Goal: Transaction & Acquisition: Book appointment/travel/reservation

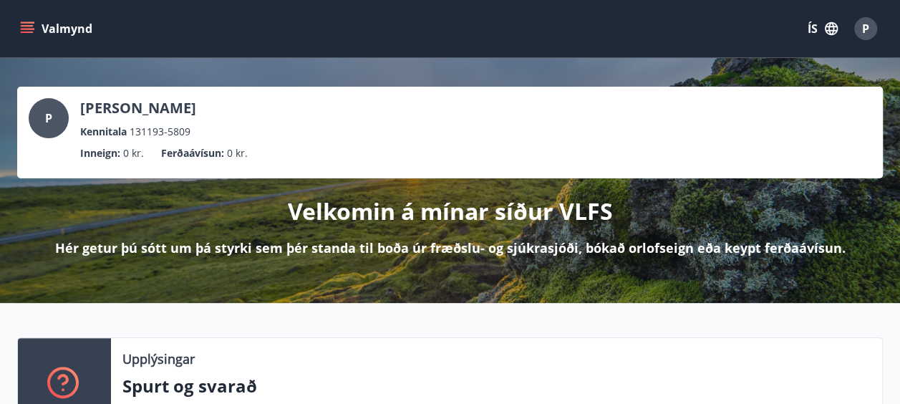
click at [824, 29] on icon "button" at bounding box center [832, 29] width 16 height 16
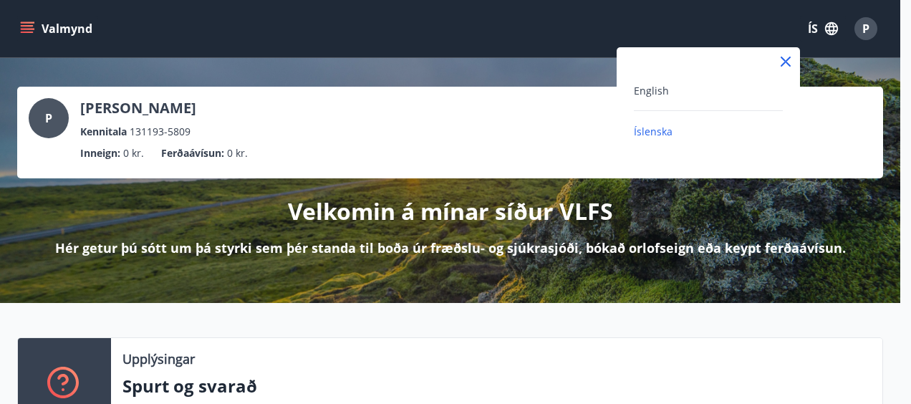
click at [660, 100] on div "English" at bounding box center [708, 96] width 149 height 29
click at [660, 92] on span "English" at bounding box center [651, 91] width 35 height 14
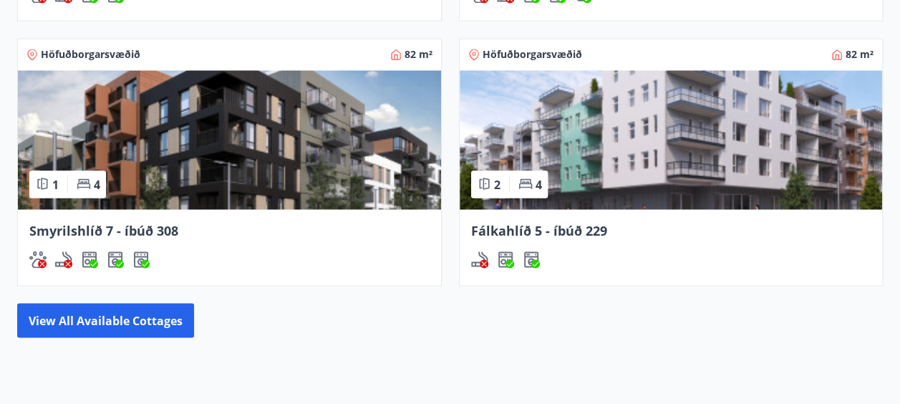
scroll to position [1289, 0]
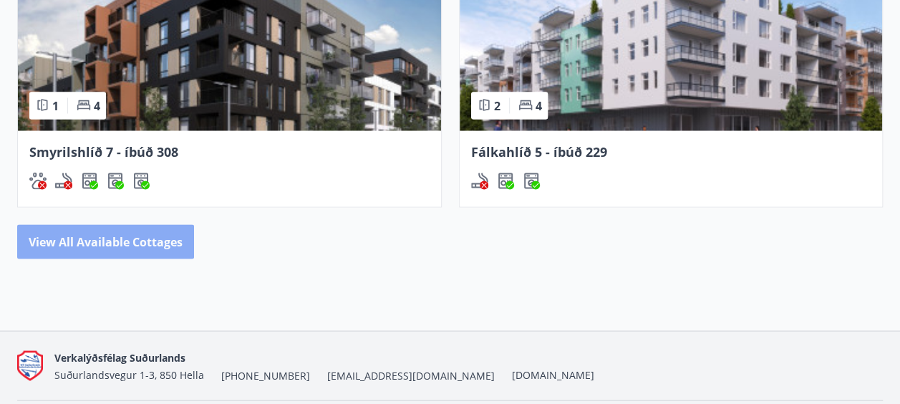
click at [133, 252] on button "View all available cottages" at bounding box center [105, 241] width 177 height 34
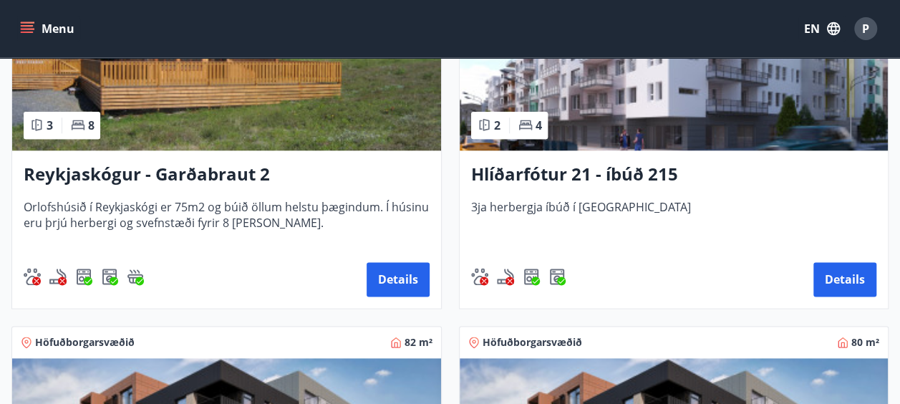
scroll to position [645, 0]
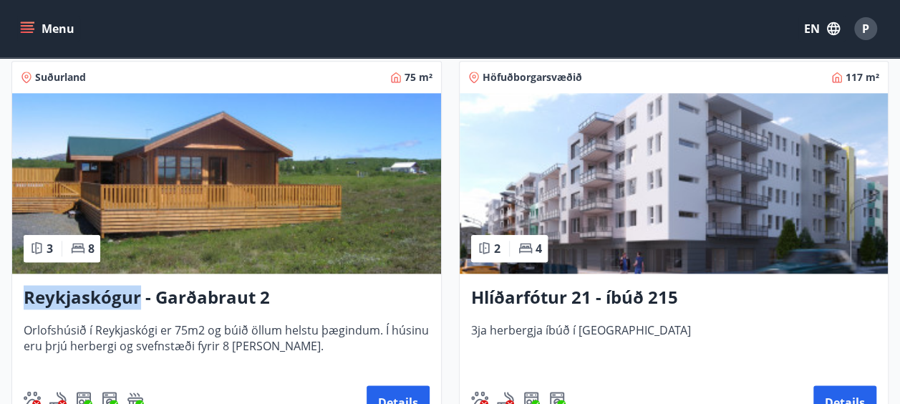
drag, startPoint x: 25, startPoint y: 302, endPoint x: 137, endPoint y: 298, distance: 111.8
click at [137, 298] on h3 "Reykjaskógur - Garðabraut 2" at bounding box center [227, 298] width 406 height 26
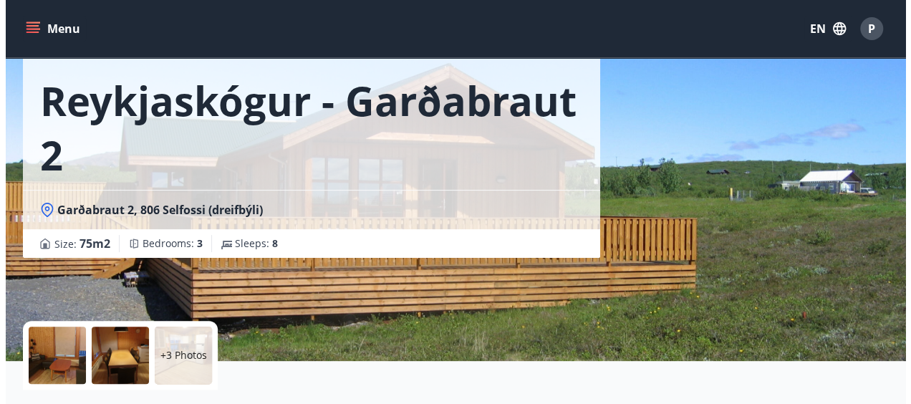
scroll to position [143, 0]
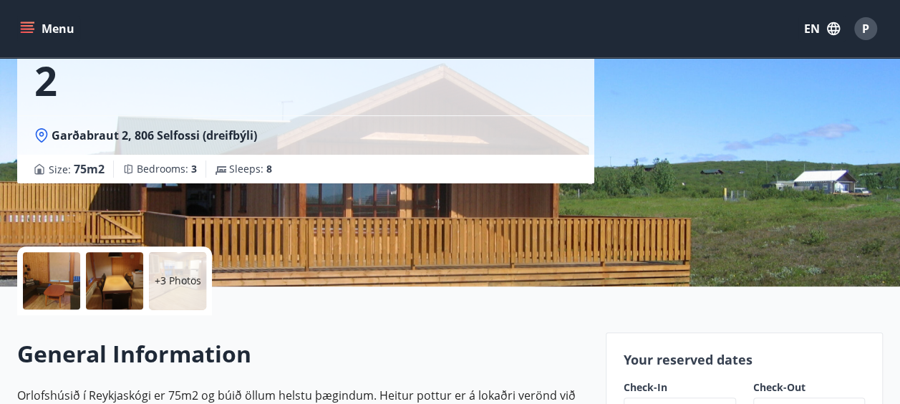
click at [57, 285] on div at bounding box center [51, 280] width 57 height 57
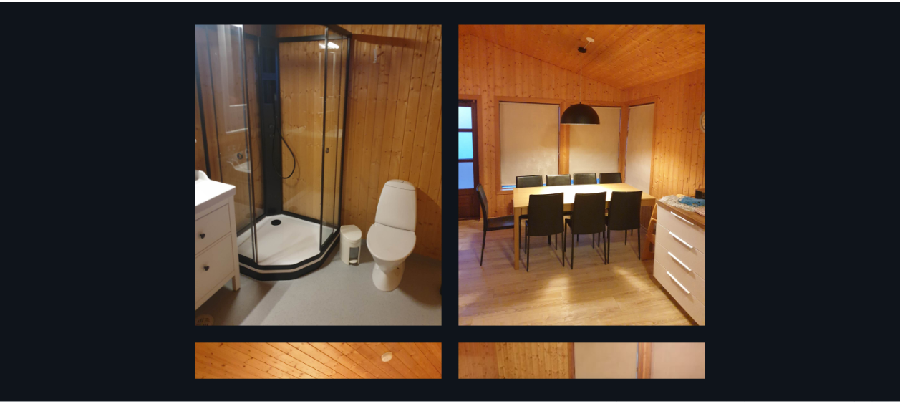
scroll to position [0, 0]
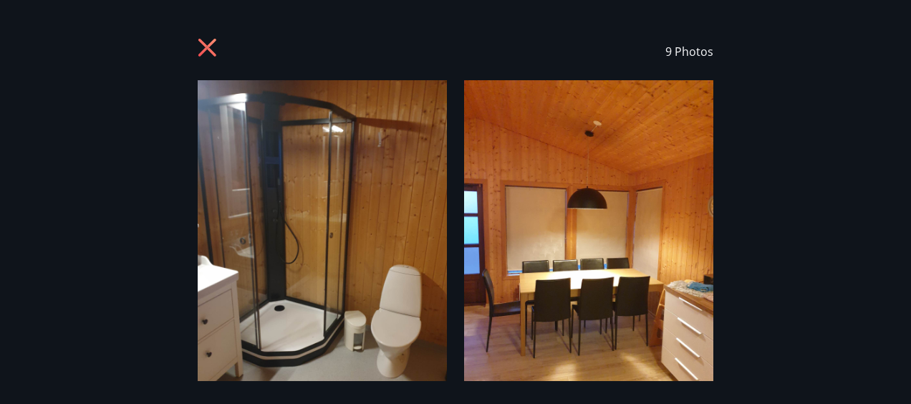
drag, startPoint x: 208, startPoint y: 47, endPoint x: 276, endPoint y: 41, distance: 69.0
click at [208, 47] on icon at bounding box center [208, 48] width 4 height 4
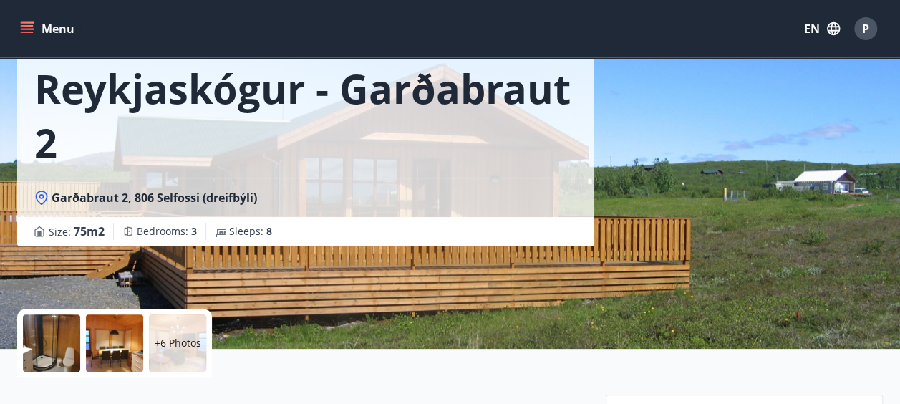
scroll to position [215, 0]
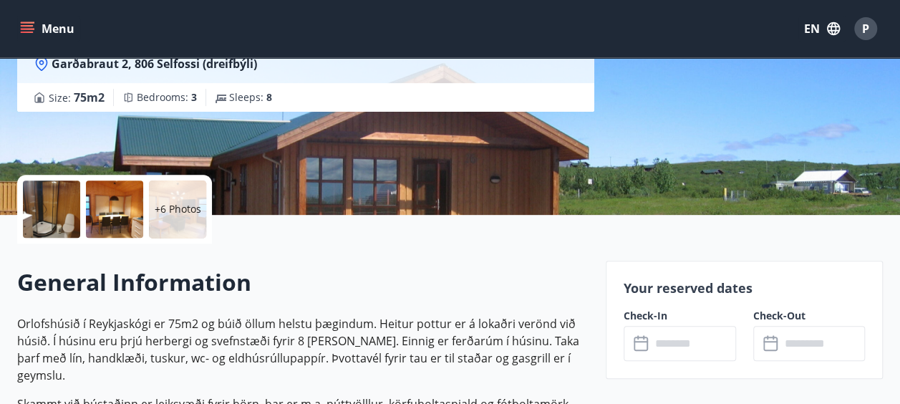
click at [683, 340] on input "text" at bounding box center [693, 343] width 85 height 35
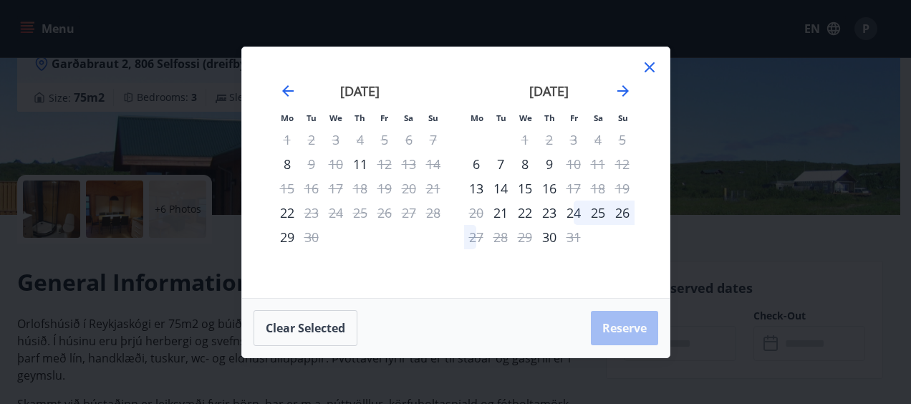
click at [480, 209] on div "20" at bounding box center [476, 213] width 24 height 24
click at [479, 212] on div "20" at bounding box center [476, 213] width 24 height 24
drag, startPoint x: 641, startPoint y: 72, endPoint x: 418, endPoint y: 74, distance: 222.7
click at [645, 71] on icon at bounding box center [649, 67] width 17 height 17
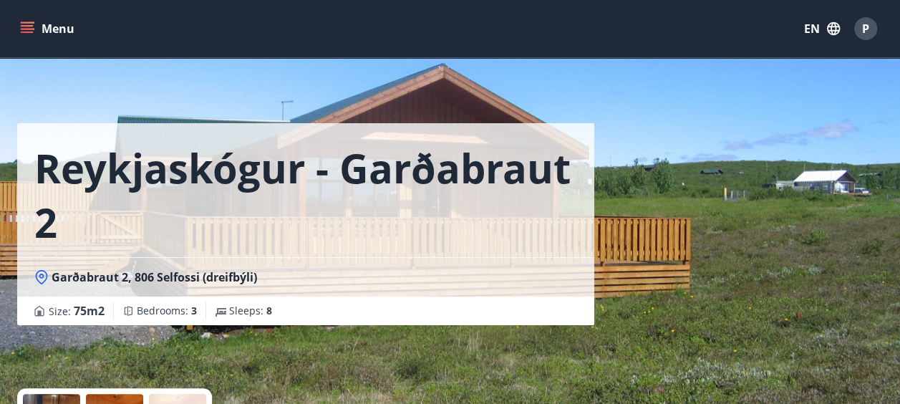
scroll to position [0, 0]
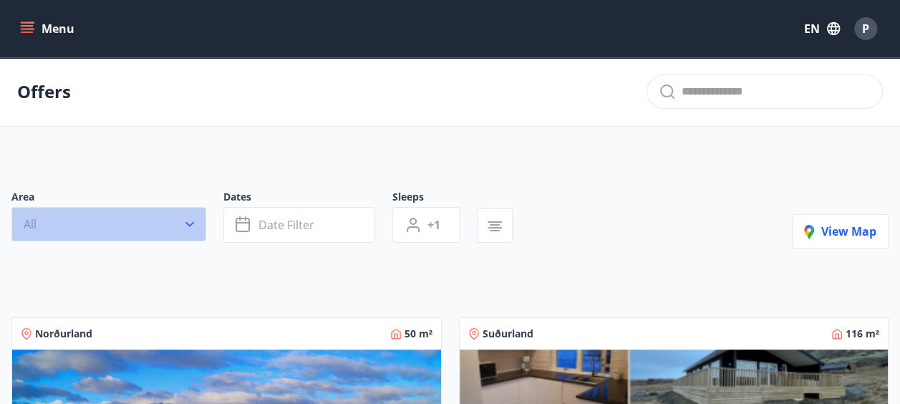
click at [62, 222] on button "All" at bounding box center [108, 224] width 195 height 34
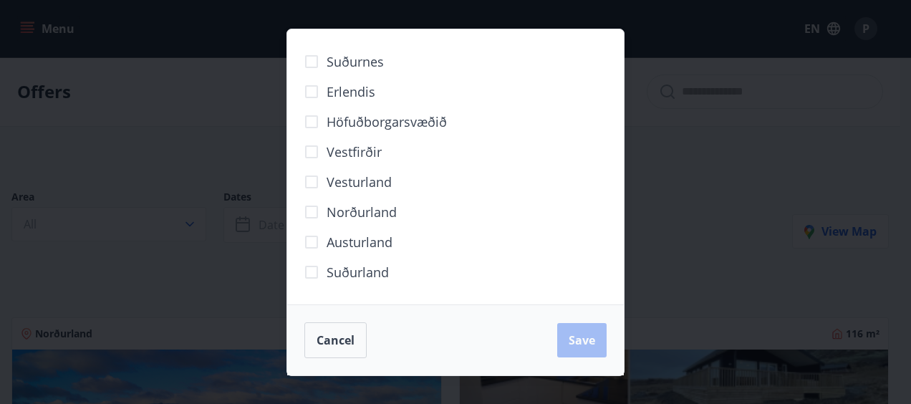
click at [152, 148] on div "Suðurnes Erlendis Höfuðborgarsvæðið Vestfirðir Vesturland Norðurland Austurland…" at bounding box center [455, 202] width 911 height 404
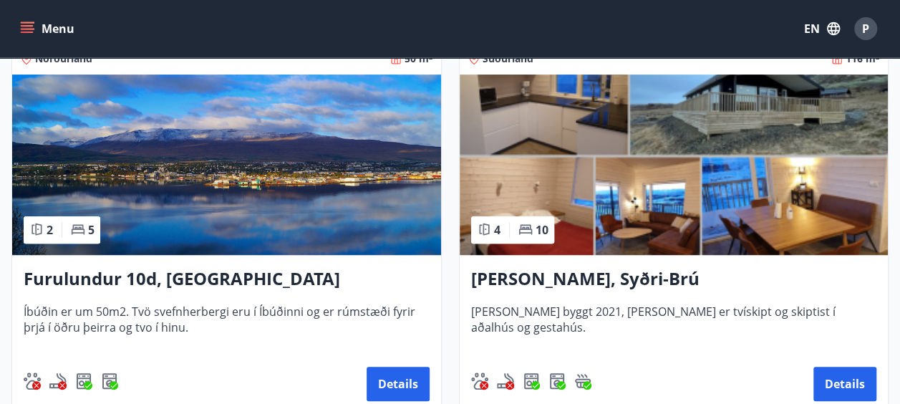
scroll to position [286, 0]
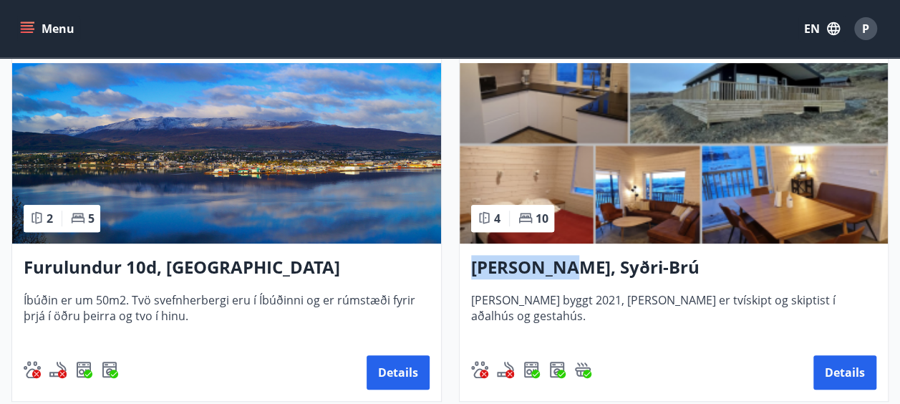
drag, startPoint x: 451, startPoint y: 272, endPoint x: 569, endPoint y: 279, distance: 117.7
click at [569, 279] on div "Suðurland 116 m² 4 10 Lyngbrekka, Syðri-Brú Húsið er byggt 2021, það er tvískip…" at bounding box center [666, 208] width 448 height 388
copy h3 "Lyngbrekka"
click at [848, 368] on button "Details" at bounding box center [845, 372] width 63 height 34
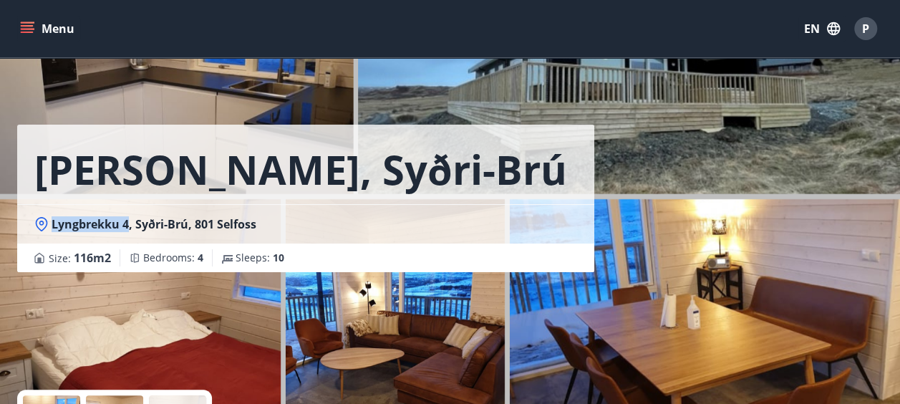
drag, startPoint x: 126, startPoint y: 225, endPoint x: 54, endPoint y: 222, distance: 72.4
click at [54, 222] on span "Lyngbrekku 4, Syðri-Brú, 801 Selfoss" at bounding box center [154, 224] width 205 height 16
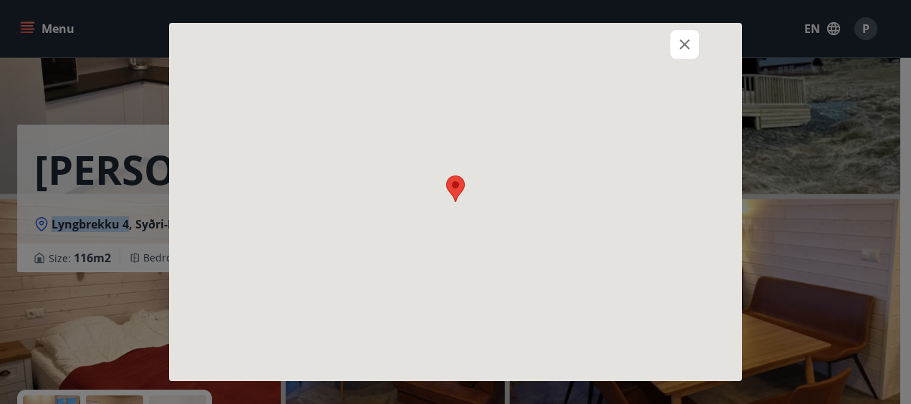
copy span "Lyngbrekku 4"
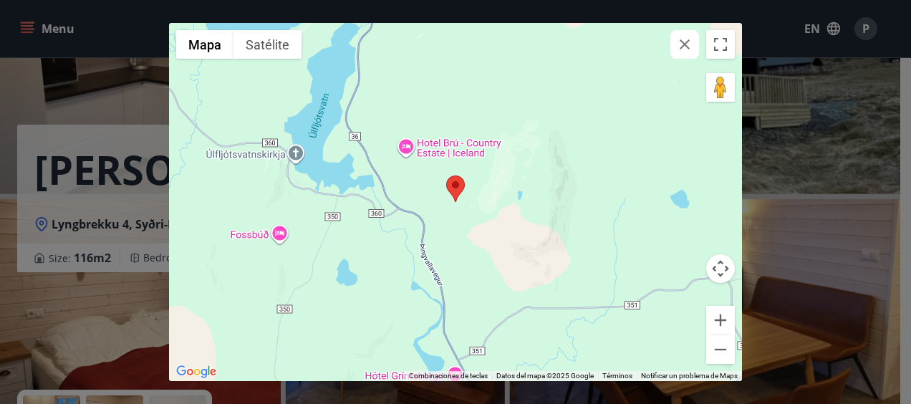
click at [137, 87] on div "← Mover a la izquierda → Mover a la derecha ↑ Mover hacia arriba ↓ Mover hacia …" at bounding box center [455, 202] width 911 height 404
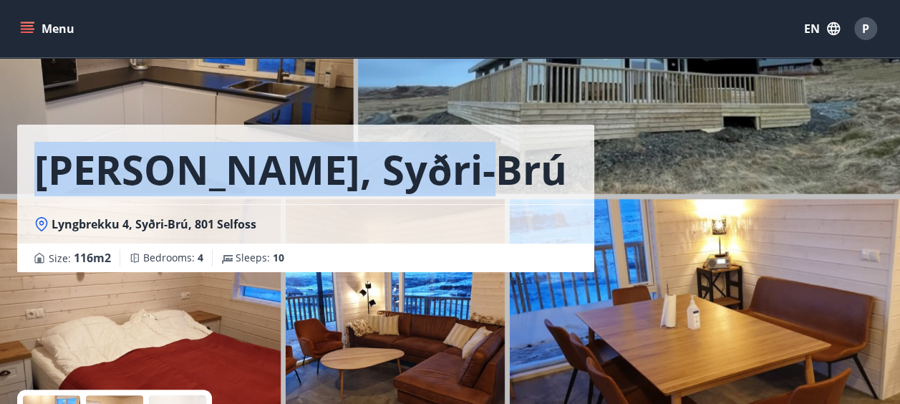
drag, startPoint x: 445, startPoint y: 177, endPoint x: 43, endPoint y: 183, distance: 402.5
click at [43, 183] on div "Lyngbrekka, Syðri-Brú" at bounding box center [305, 164] width 577 height 79
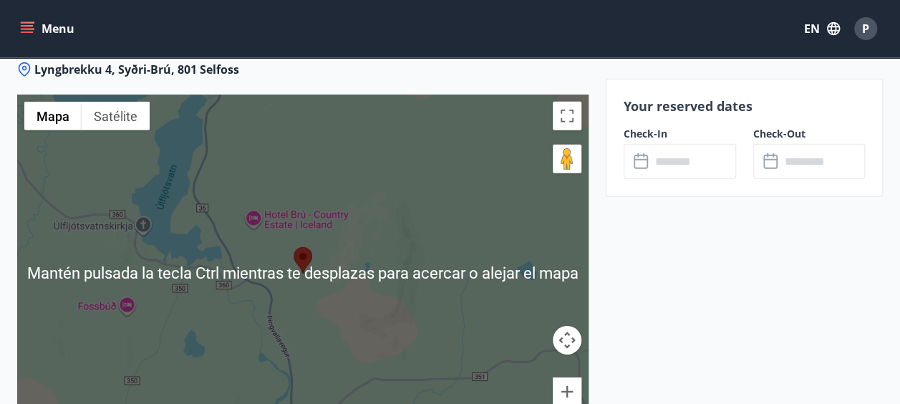
scroll to position [2148, 0]
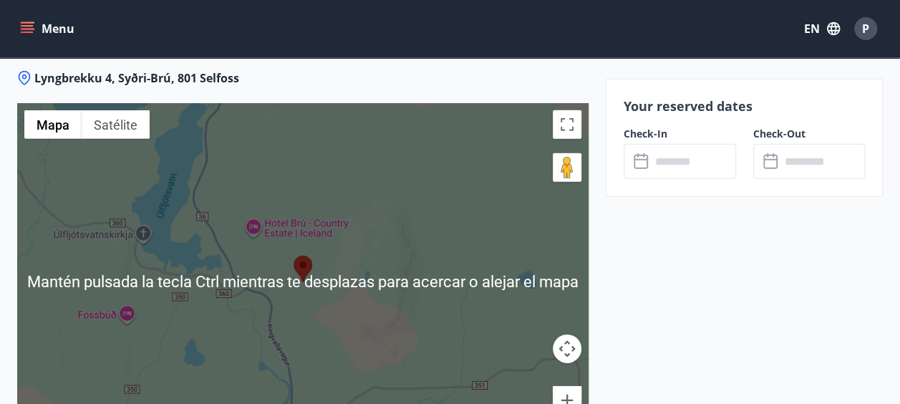
click at [291, 296] on div at bounding box center [302, 282] width 571 height 358
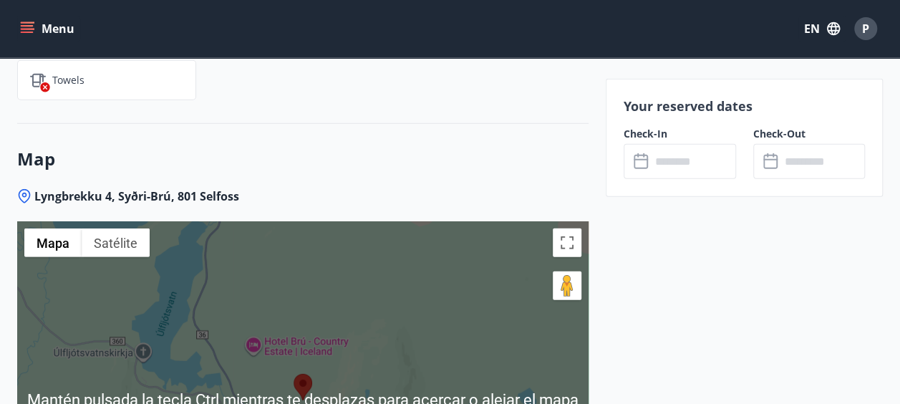
scroll to position [1917, 0]
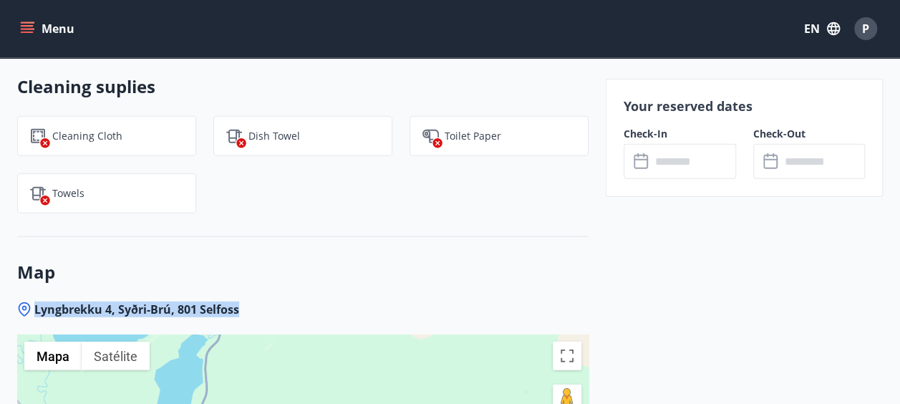
drag, startPoint x: 266, startPoint y: 275, endPoint x: 35, endPoint y: 266, distance: 231.5
click at [35, 302] on div "Lyngbrekku 4, Syðri-Brú, 801 Selfoss" at bounding box center [302, 310] width 571 height 16
copy span "Lyngbrekku 4, Syðri-Brú, 801 Selfoss"
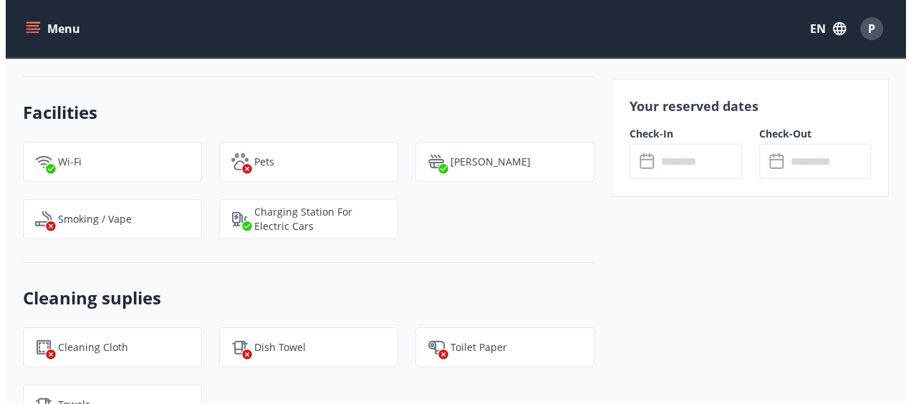
scroll to position [1559, 0]
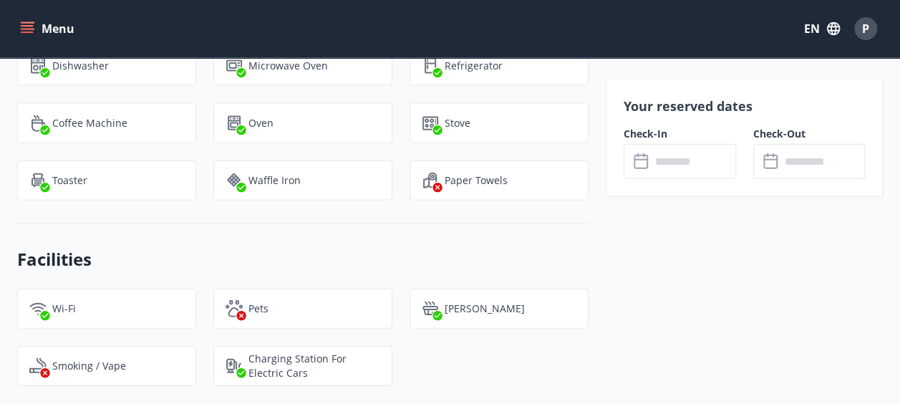
click at [677, 169] on input "text" at bounding box center [693, 161] width 85 height 35
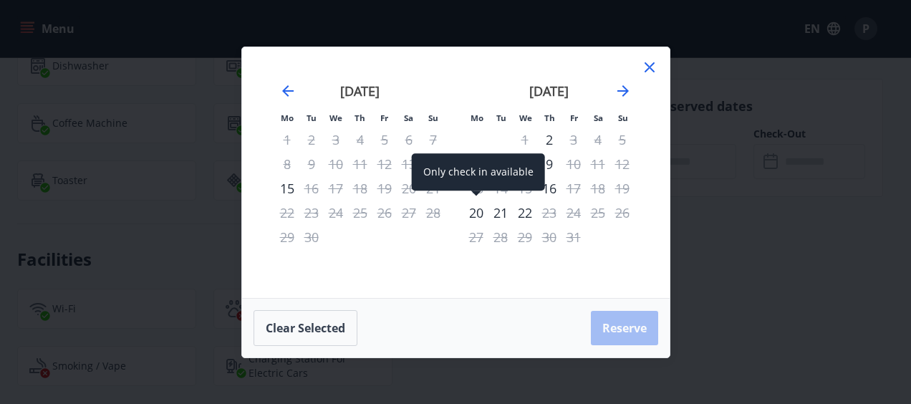
drag, startPoint x: 476, startPoint y: 210, endPoint x: 496, endPoint y: 216, distance: 21.1
click at [476, 210] on div "20" at bounding box center [476, 213] width 24 height 24
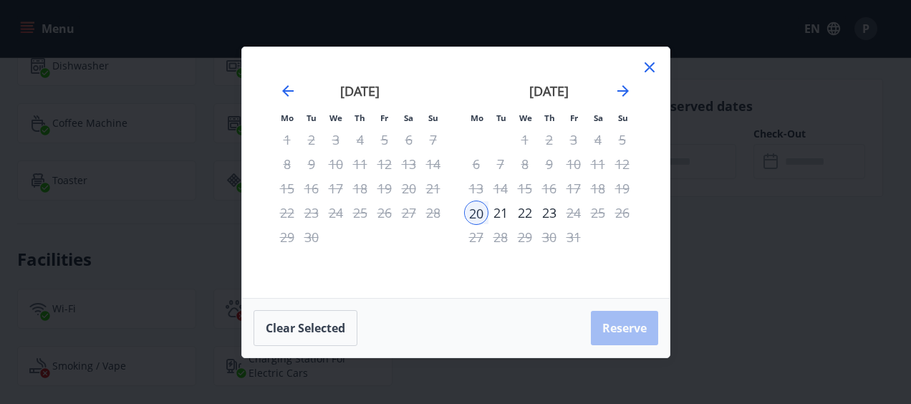
click at [498, 216] on div "21" at bounding box center [500, 213] width 24 height 24
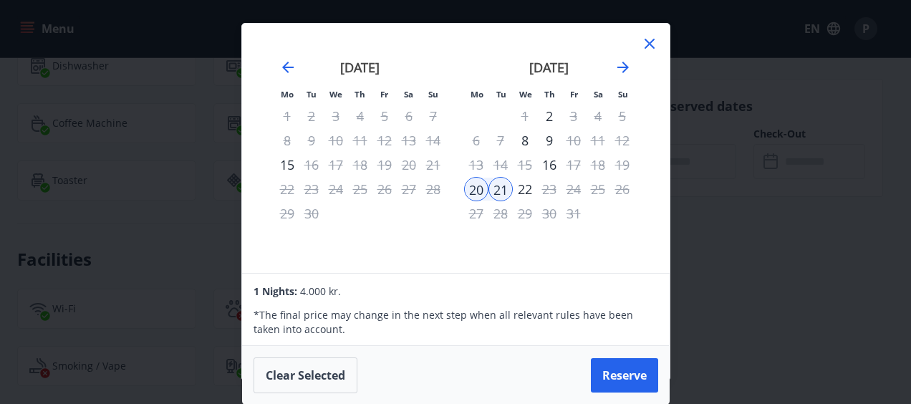
scroll to position [1, 0]
click at [649, 44] on icon at bounding box center [650, 44] width 10 height 10
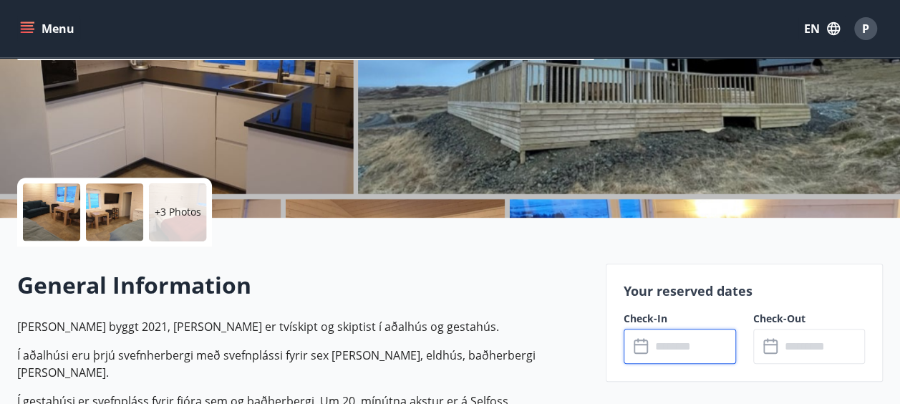
scroll to position [143, 0]
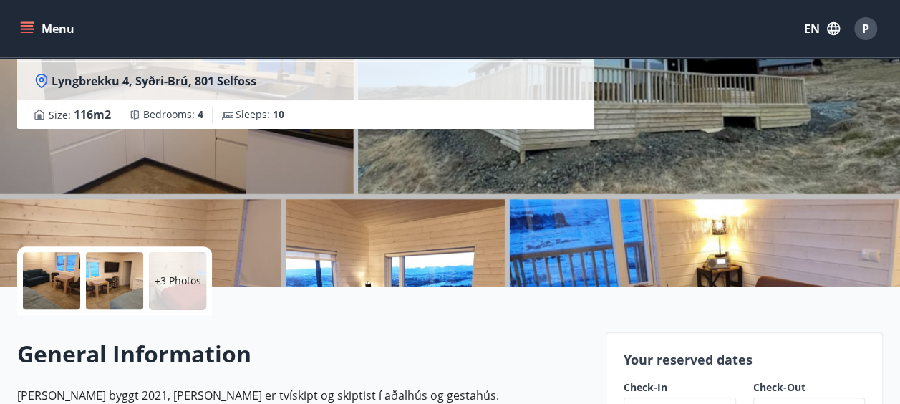
click at [69, 270] on div at bounding box center [51, 280] width 57 height 57
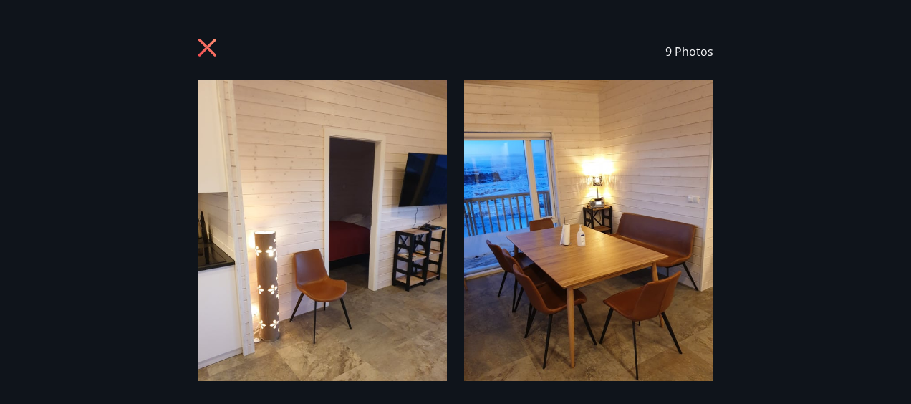
click at [383, 236] on img at bounding box center [322, 248] width 249 height 337
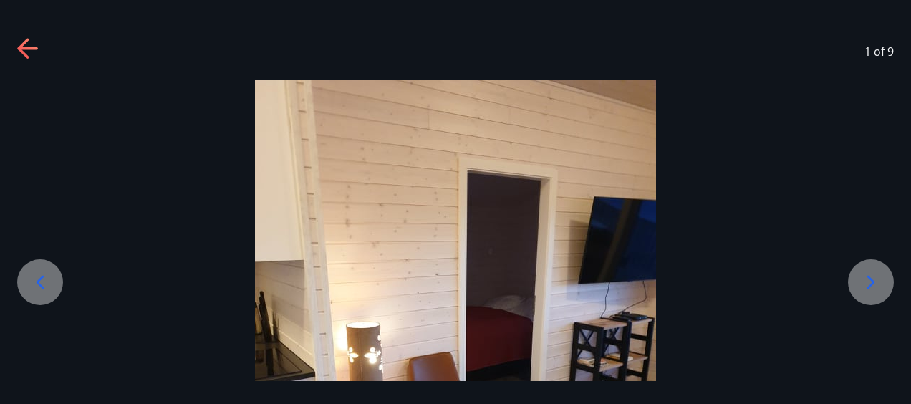
click at [874, 295] on div at bounding box center [871, 282] width 46 height 46
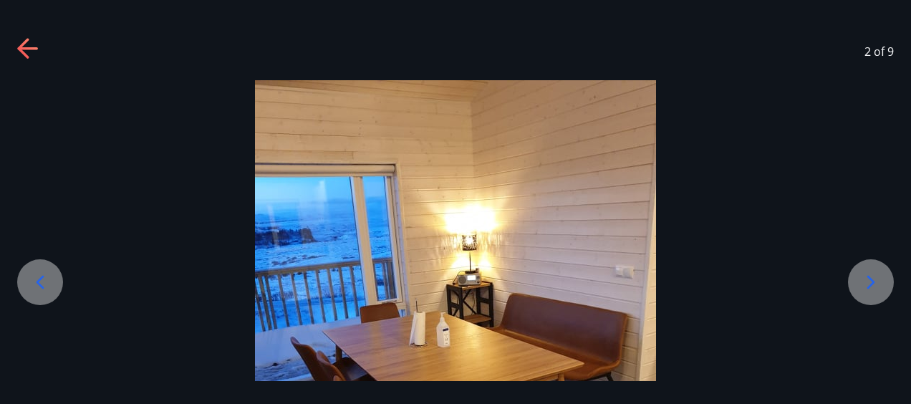
click at [874, 295] on div at bounding box center [871, 282] width 46 height 46
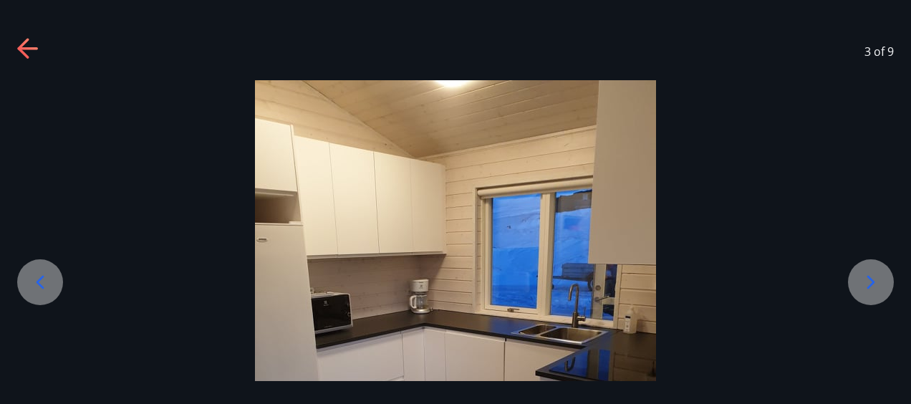
click at [874, 295] on div at bounding box center [871, 282] width 46 height 46
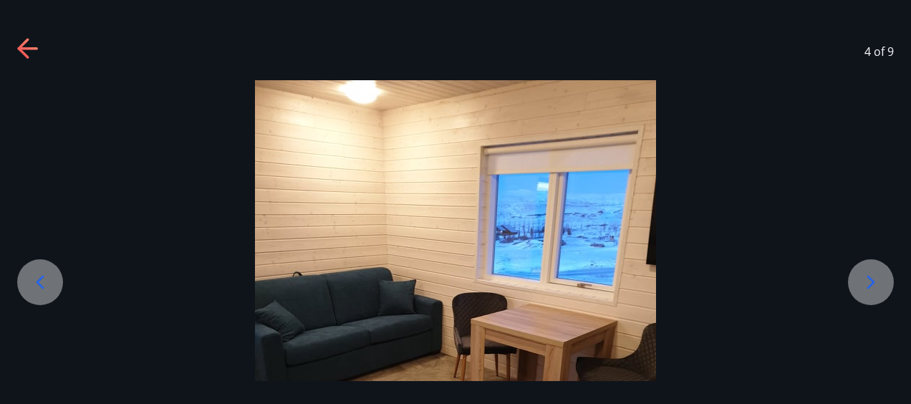
click at [871, 297] on div at bounding box center [871, 282] width 46 height 46
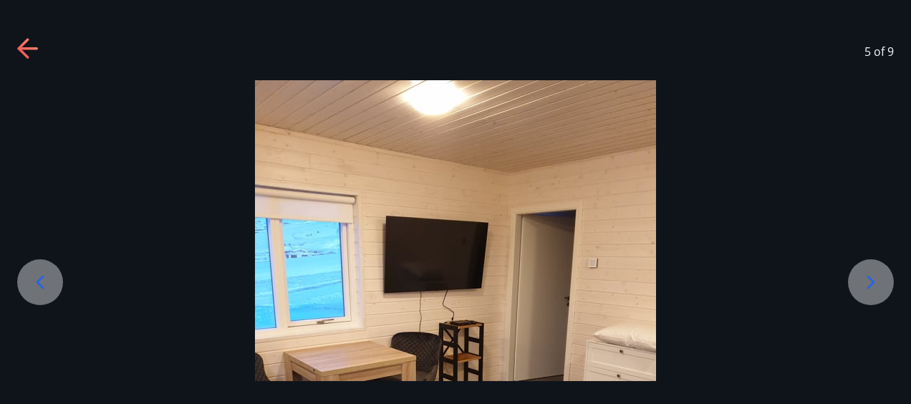
click at [871, 298] on div at bounding box center [871, 282] width 46 height 46
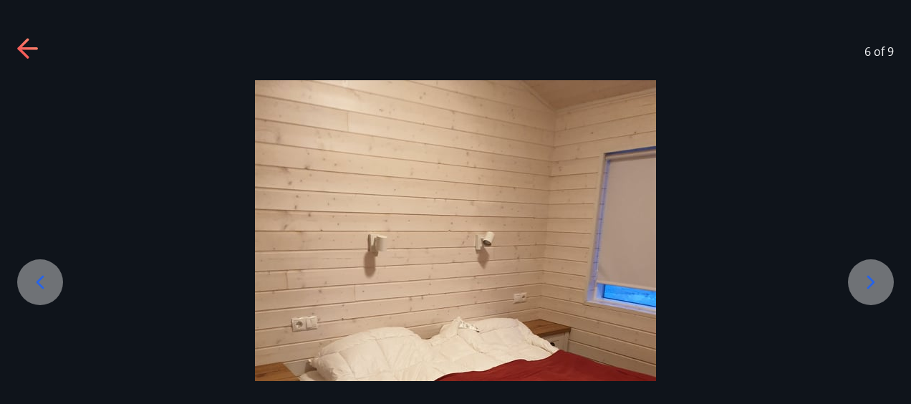
click at [871, 298] on div at bounding box center [871, 282] width 46 height 46
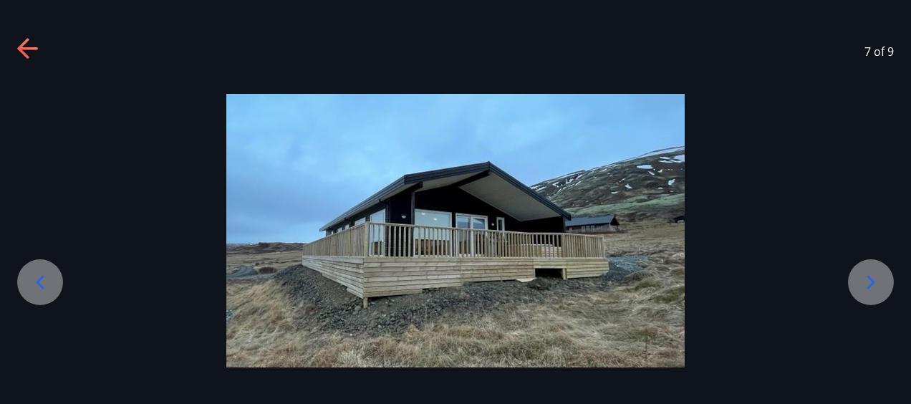
click at [871, 298] on div at bounding box center [871, 282] width 46 height 46
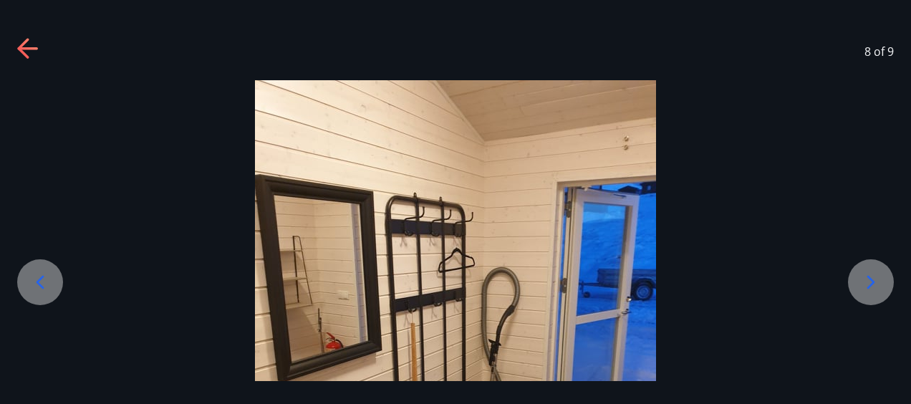
click at [871, 298] on div at bounding box center [871, 282] width 46 height 46
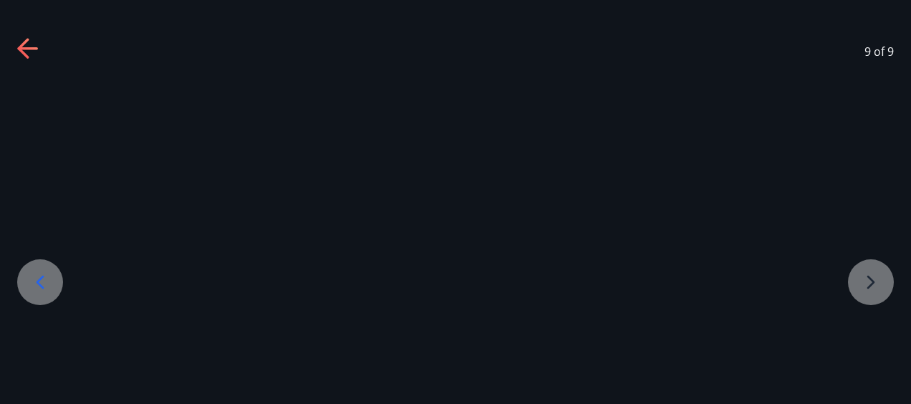
click at [871, 298] on div at bounding box center [455, 350] width 911 height 541
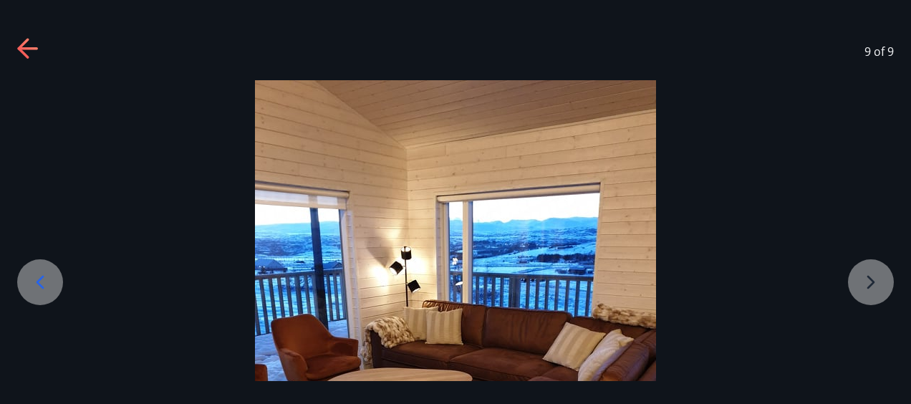
click at [50, 284] on icon at bounding box center [40, 282] width 23 height 23
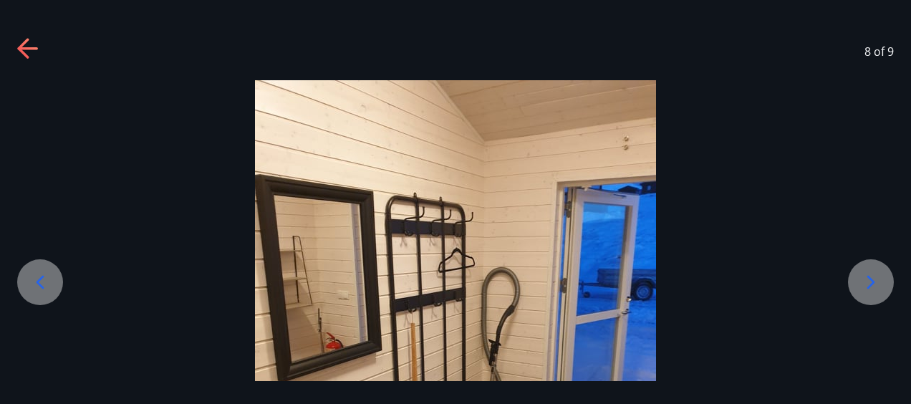
click at [50, 284] on icon at bounding box center [40, 282] width 23 height 23
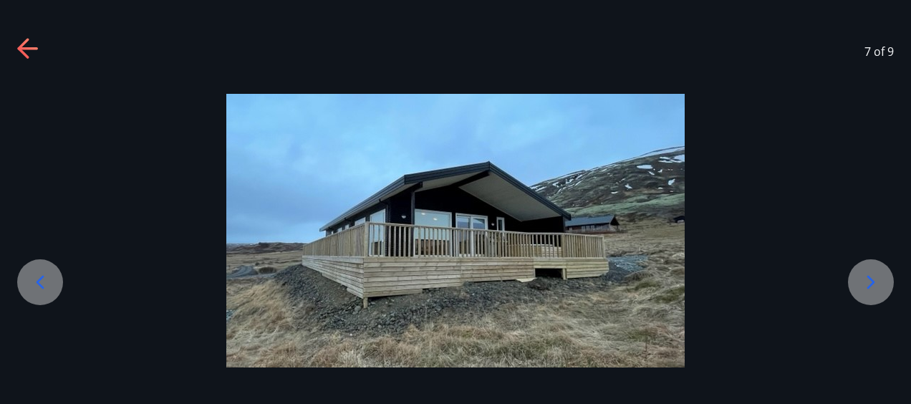
click at [19, 63] on div at bounding box center [28, 51] width 23 height 27
click at [26, 57] on icon at bounding box center [28, 49] width 23 height 23
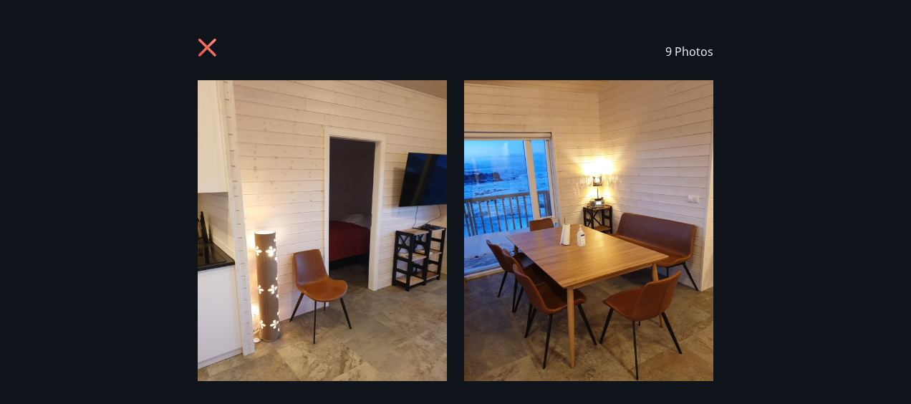
click at [219, 49] on icon at bounding box center [209, 49] width 23 height 23
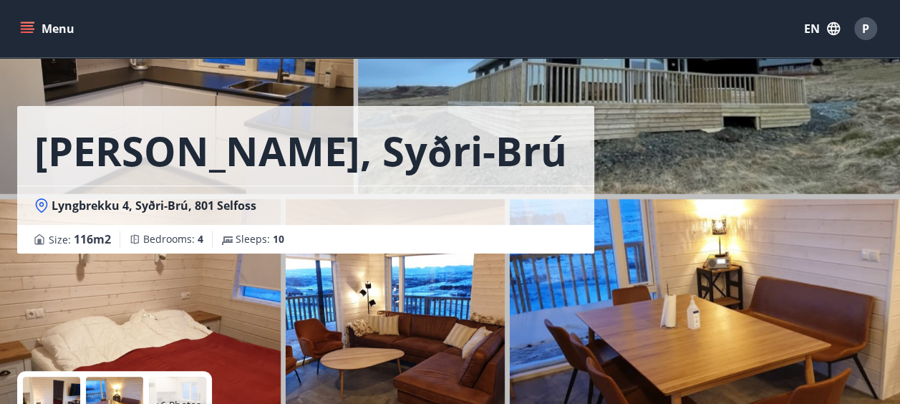
scroll to position [0, 0]
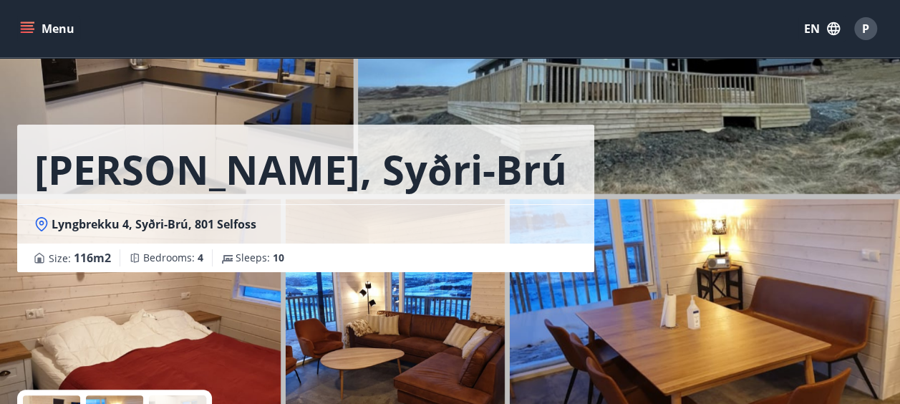
click at [821, 34] on button "EN" at bounding box center [822, 29] width 47 height 26
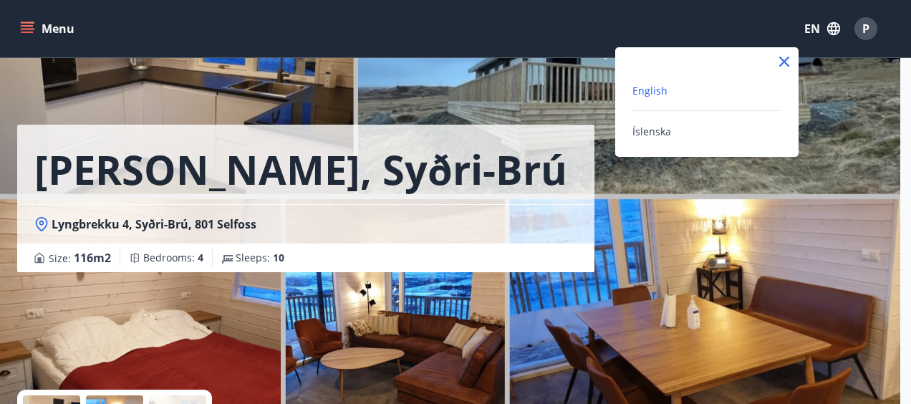
click at [660, 87] on span "English" at bounding box center [649, 91] width 35 height 14
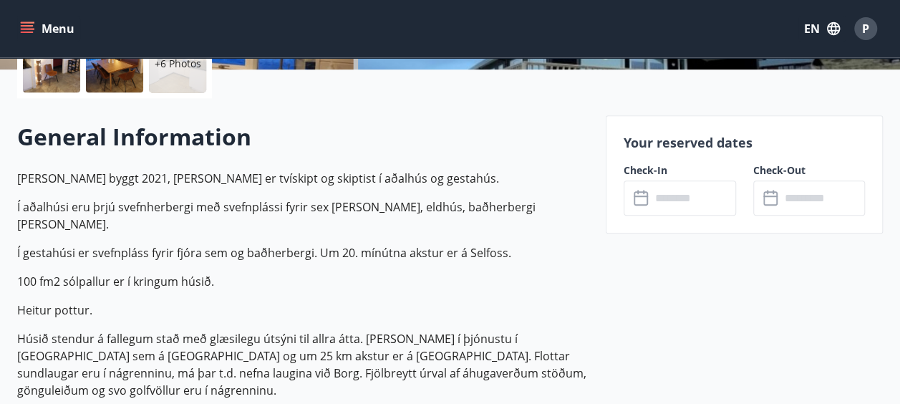
scroll to position [413, 0]
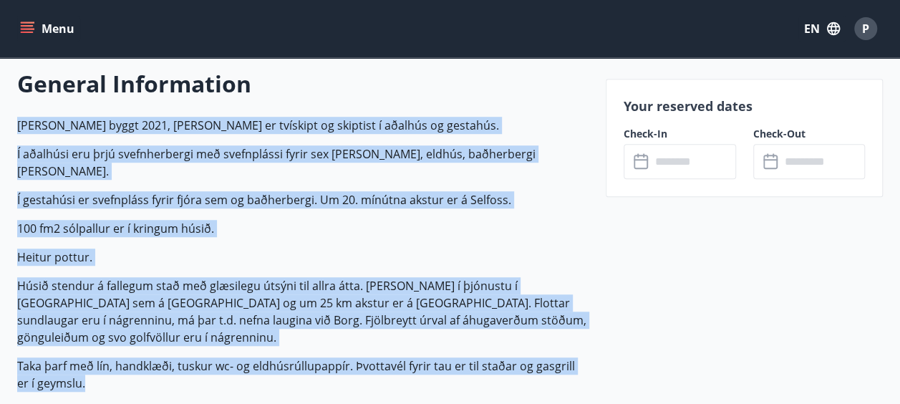
drag, startPoint x: 96, startPoint y: 368, endPoint x: 20, endPoint y: 127, distance: 252.3
click at [20, 127] on div "General Information Húsið er byggt 2021, það er tvískipt og skiptist í aðalhús …" at bounding box center [302, 236] width 571 height 382
copy p "Húsið er byggt 2021, það er tvískipt og skiptist í aðalhús og gestahús. Í aðalh…"
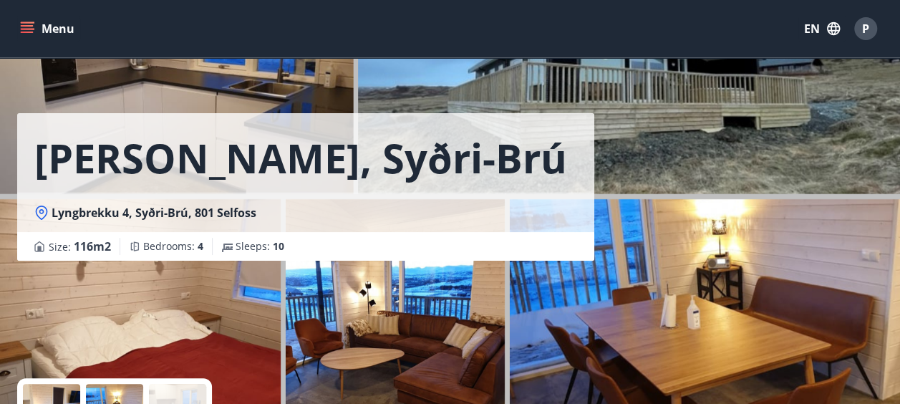
scroll to position [0, 0]
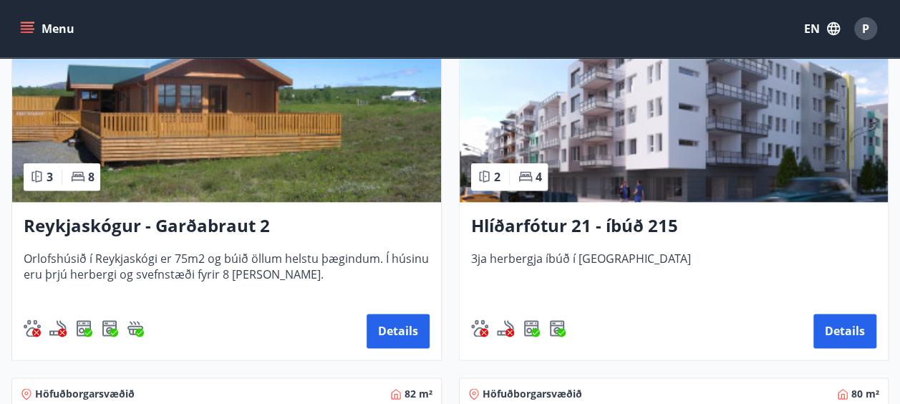
scroll to position [716, 0]
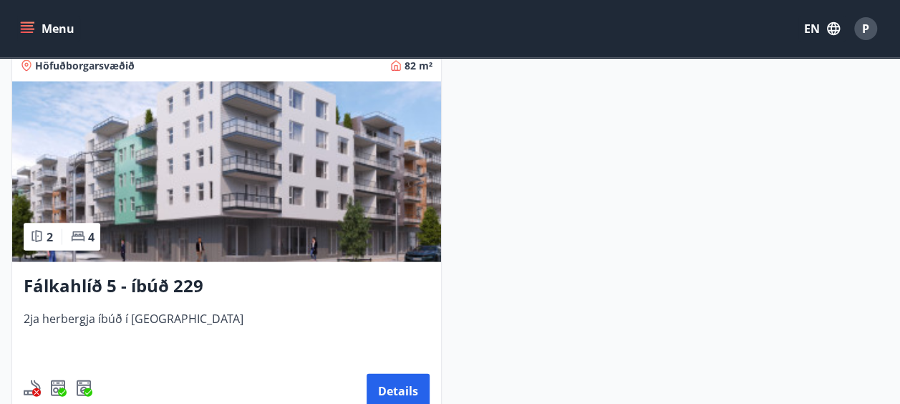
click at [265, 222] on img at bounding box center [226, 172] width 429 height 180
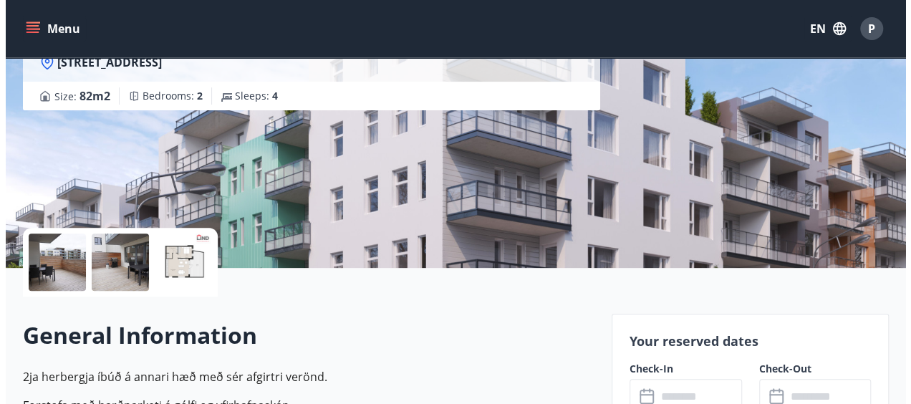
scroll to position [143, 0]
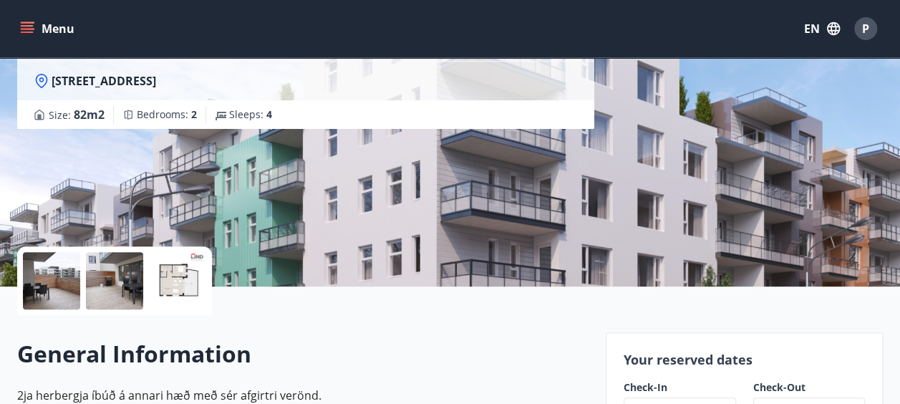
click at [66, 276] on div at bounding box center [51, 280] width 57 height 57
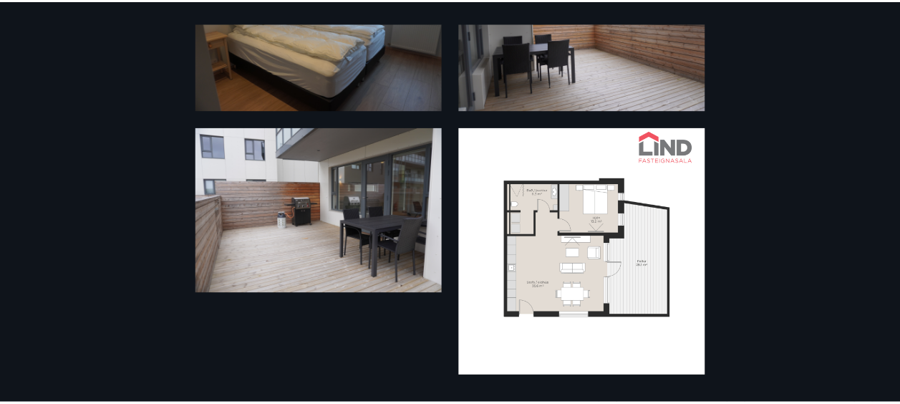
scroll to position [0, 0]
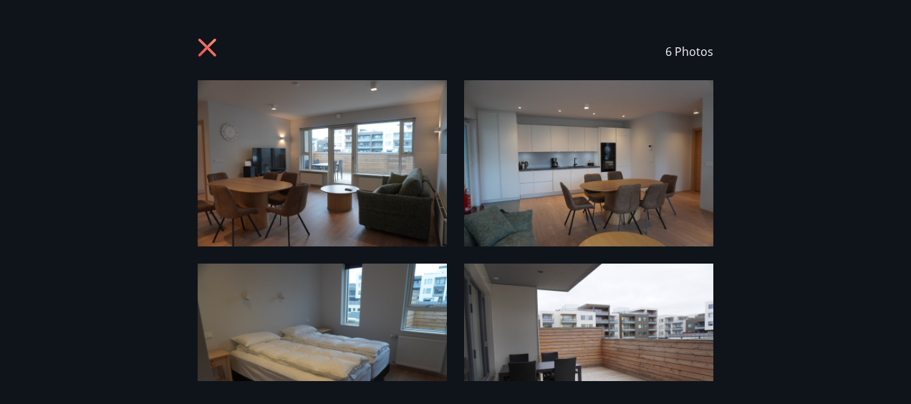
click at [214, 57] on icon at bounding box center [209, 49] width 23 height 23
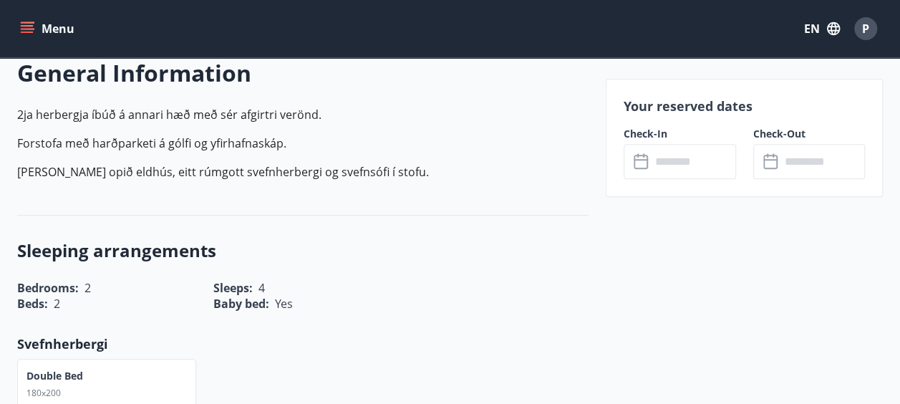
scroll to position [430, 0]
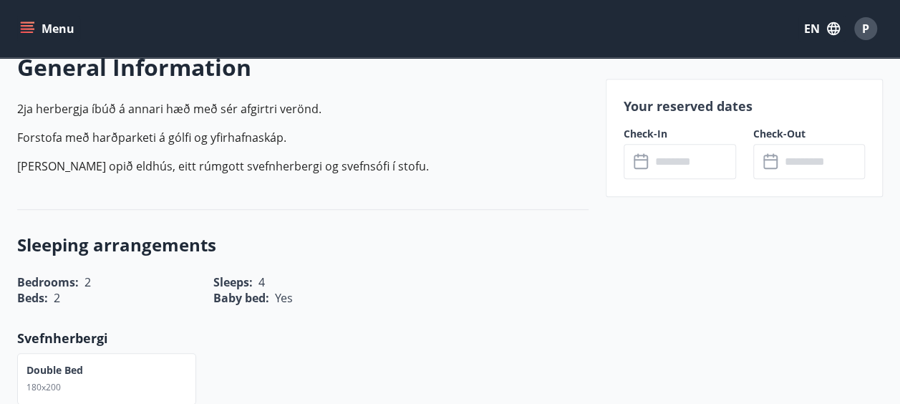
click at [662, 158] on input "text" at bounding box center [693, 161] width 85 height 35
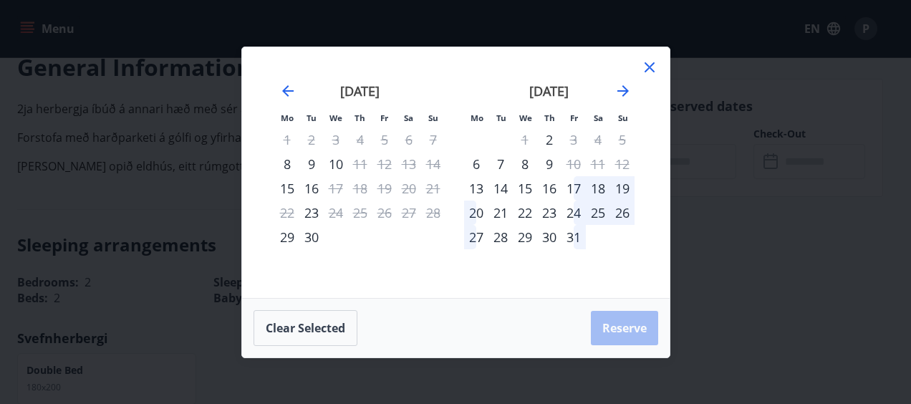
click at [481, 211] on div "20" at bounding box center [476, 213] width 24 height 24
click at [576, 216] on div "24" at bounding box center [573, 213] width 24 height 24
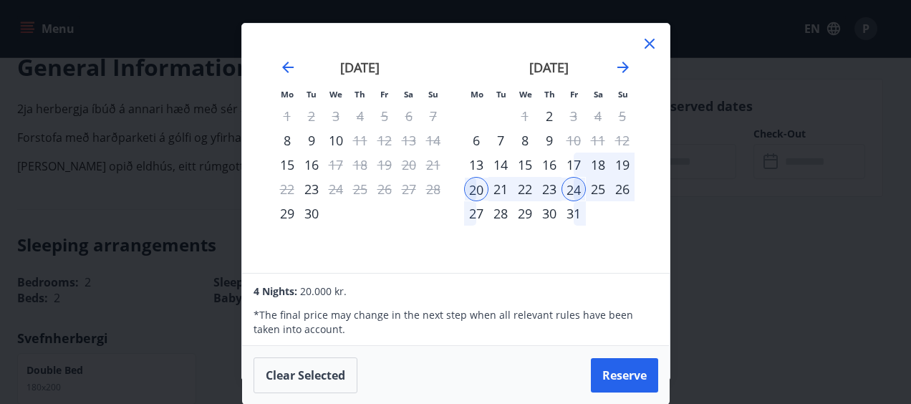
click at [566, 185] on div "24" at bounding box center [573, 189] width 24 height 24
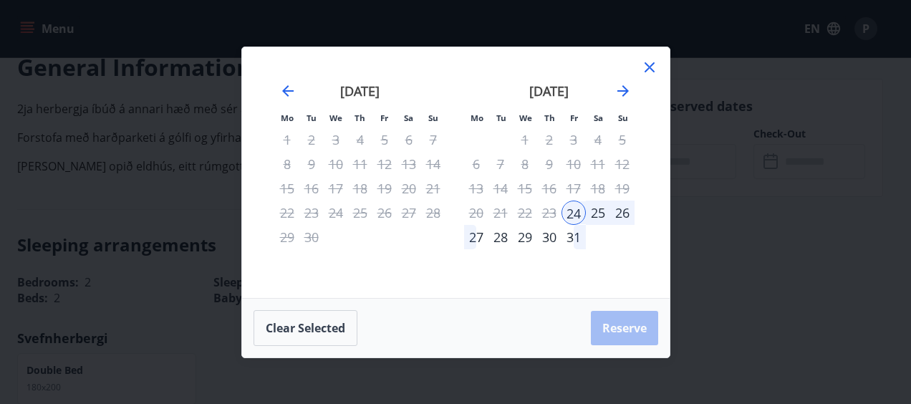
click at [617, 216] on div "26" at bounding box center [622, 213] width 24 height 24
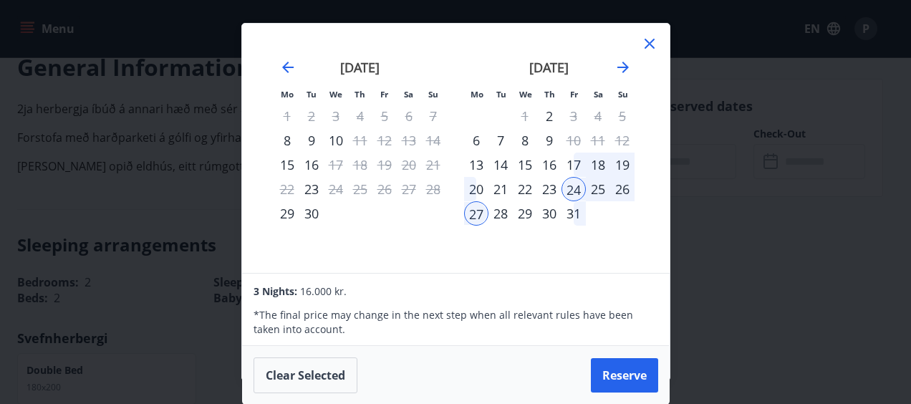
click at [619, 183] on div "26" at bounding box center [622, 189] width 24 height 24
click at [619, 188] on div "26" at bounding box center [622, 189] width 24 height 24
click at [477, 187] on div "20" at bounding box center [476, 189] width 24 height 24
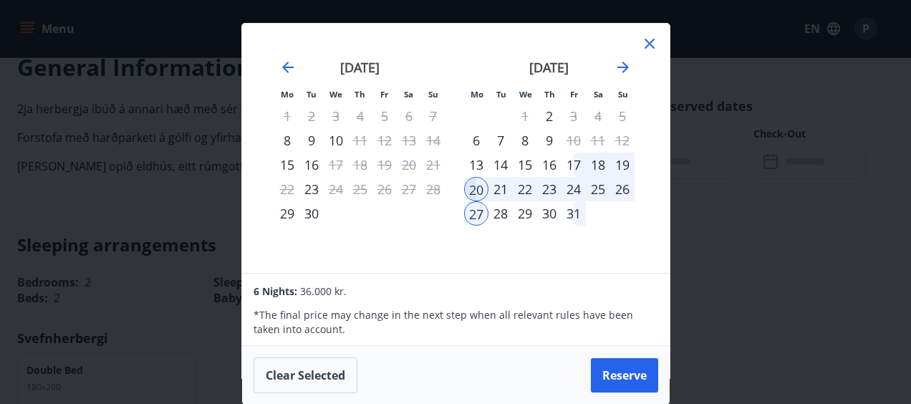
click at [500, 190] on div "21" at bounding box center [500, 189] width 24 height 24
click at [646, 47] on icon at bounding box center [649, 43] width 17 height 17
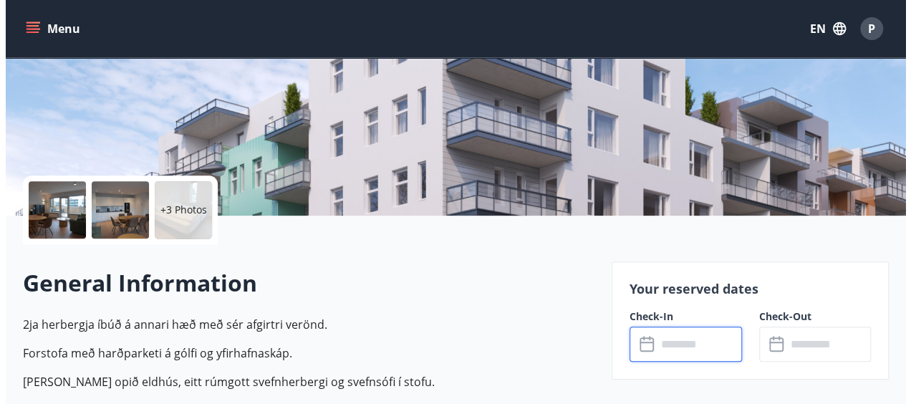
scroll to position [215, 0]
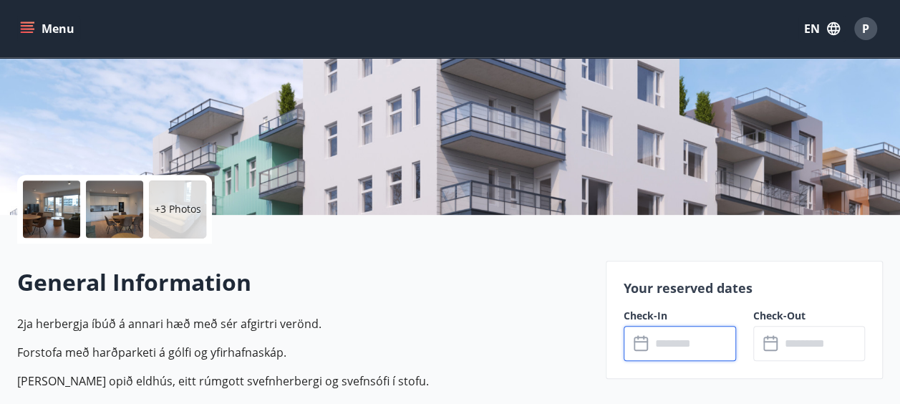
click at [54, 203] on div at bounding box center [51, 208] width 57 height 57
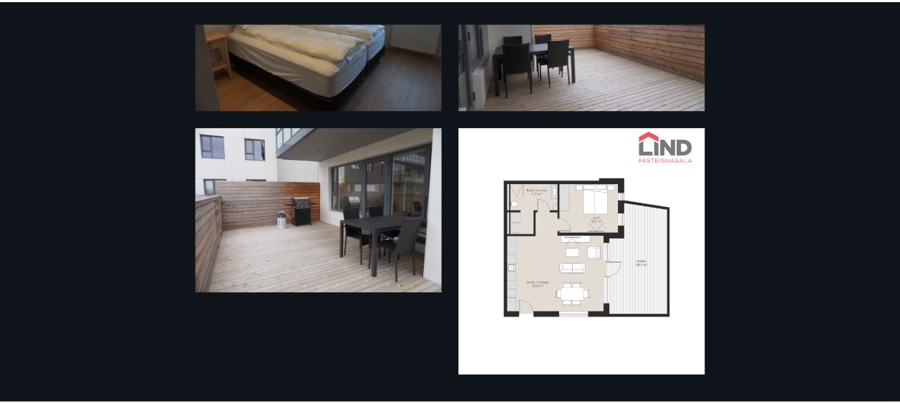
scroll to position [0, 0]
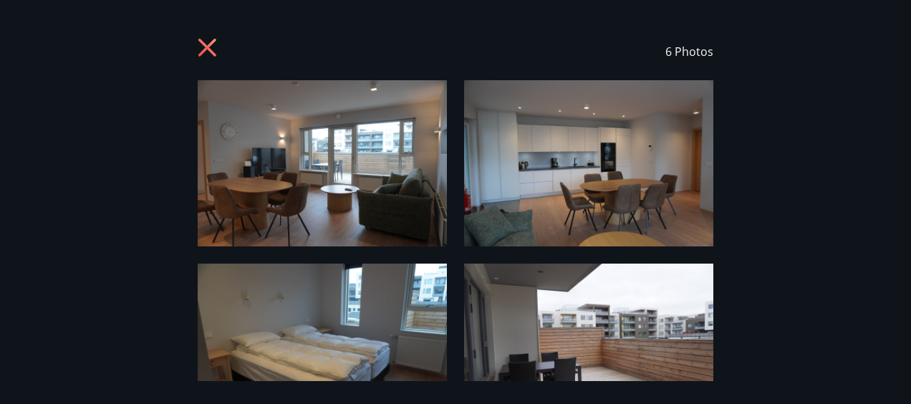
click at [209, 57] on icon at bounding box center [209, 49] width 23 height 23
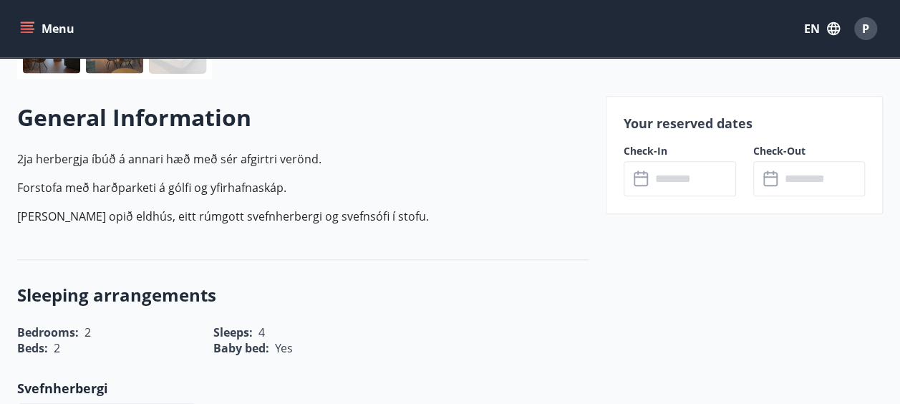
scroll to position [358, 0]
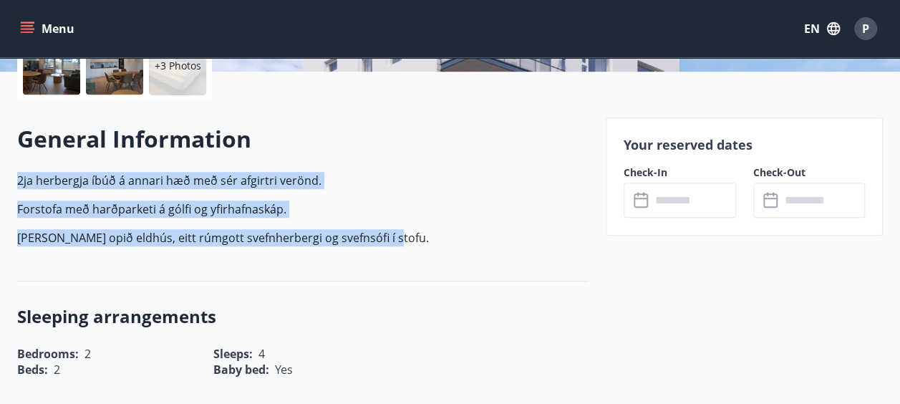
drag, startPoint x: 19, startPoint y: 176, endPoint x: 392, endPoint y: 244, distance: 380.0
click at [392, 244] on p "2ja herbergja íbúð á annari hæð með sér afgirtri verönd. Forstofa með harðparke…" at bounding box center [302, 209] width 571 height 74
copy p "2ja herbergja íbúð á annari hæð með sér afgirtri verönd. Forstofa með harðparke…"
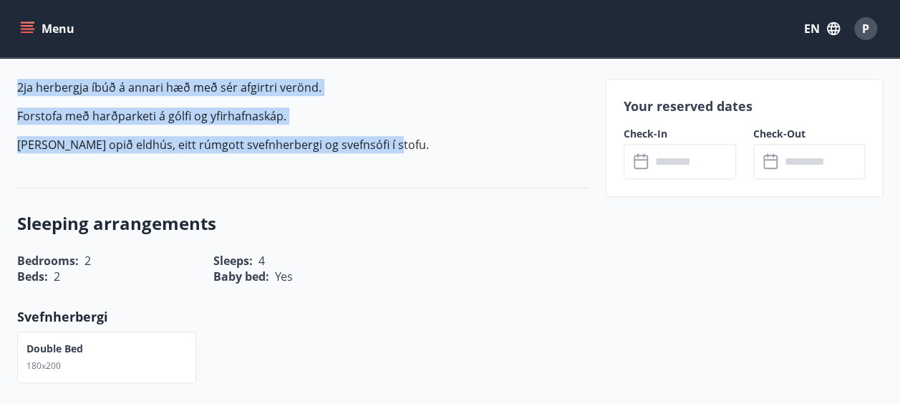
scroll to position [430, 0]
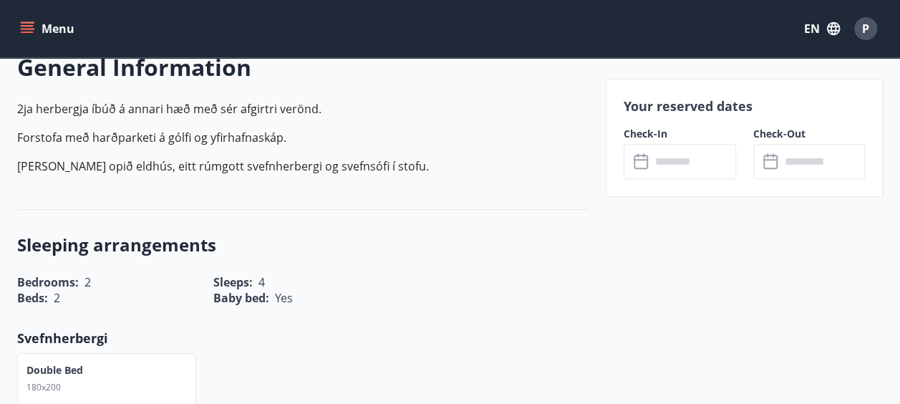
click at [701, 168] on input "text" at bounding box center [693, 161] width 85 height 35
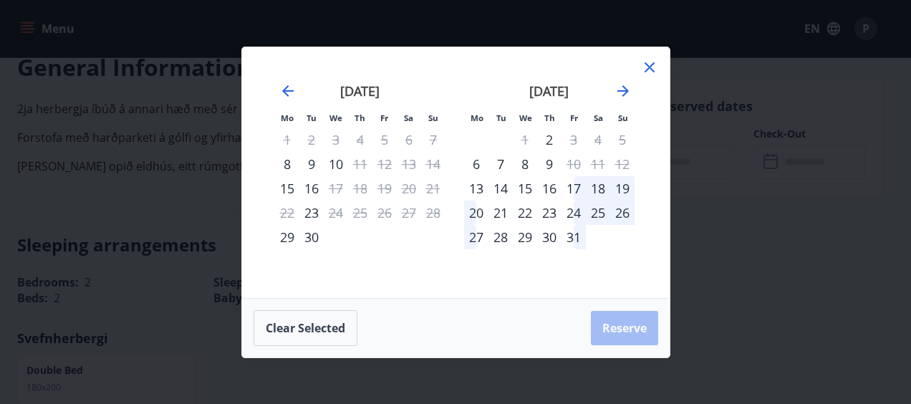
click at [469, 206] on div "20" at bounding box center [476, 213] width 24 height 24
click at [508, 213] on div "21" at bounding box center [500, 213] width 24 height 24
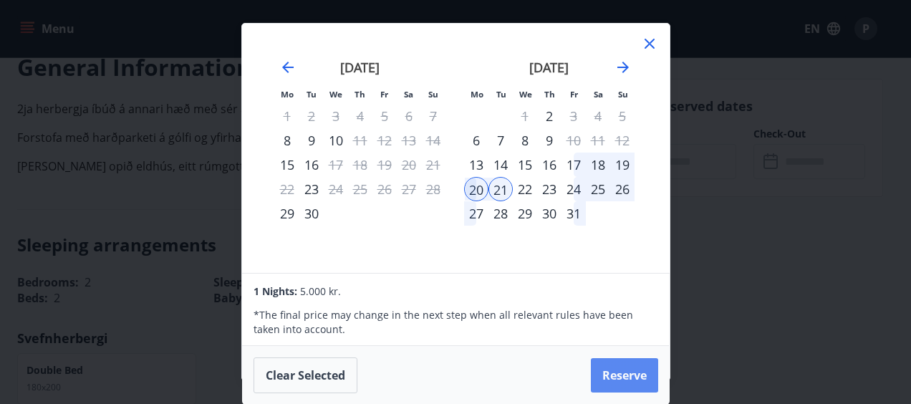
click at [612, 370] on button "Reserve" at bounding box center [624, 375] width 67 height 34
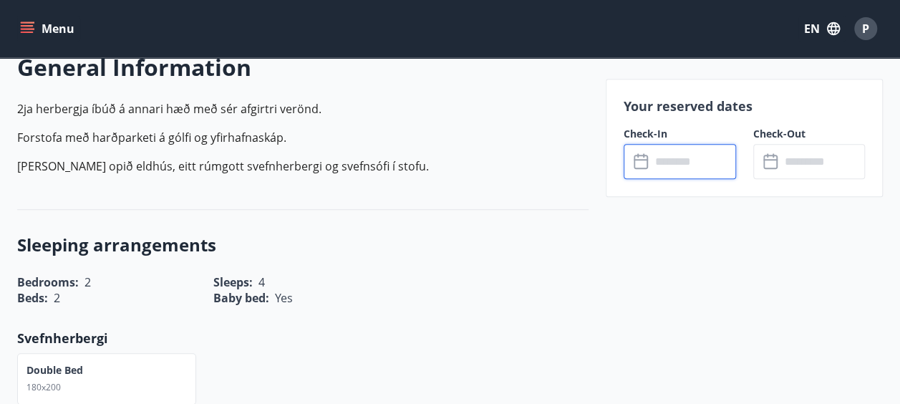
type input "******"
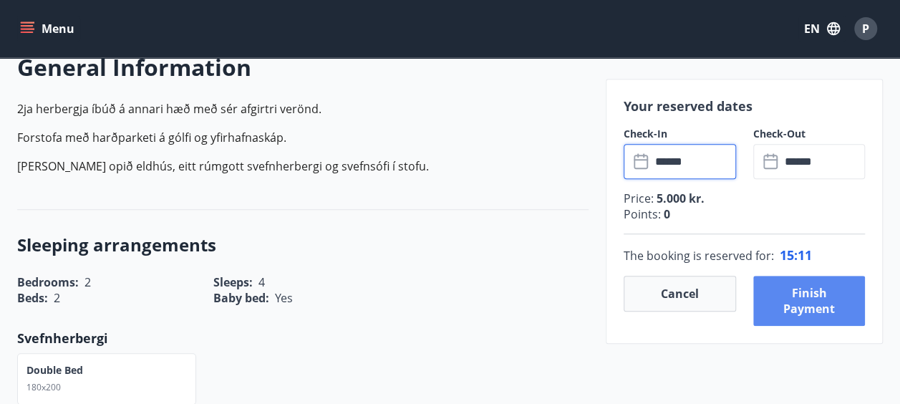
click at [797, 296] on button "Finish payment" at bounding box center [809, 301] width 112 height 50
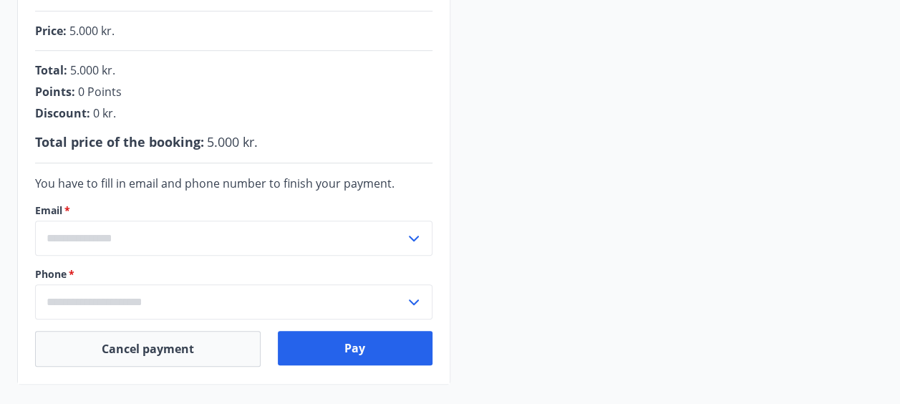
scroll to position [430, 0]
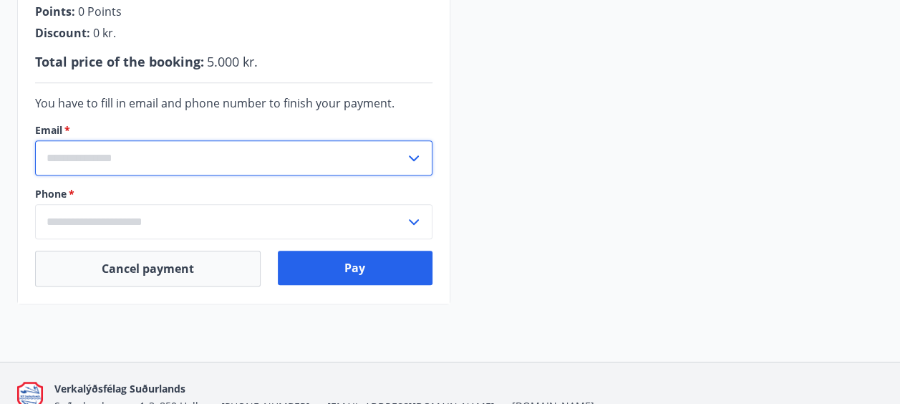
click at [166, 141] on input "text" at bounding box center [220, 157] width 370 height 35
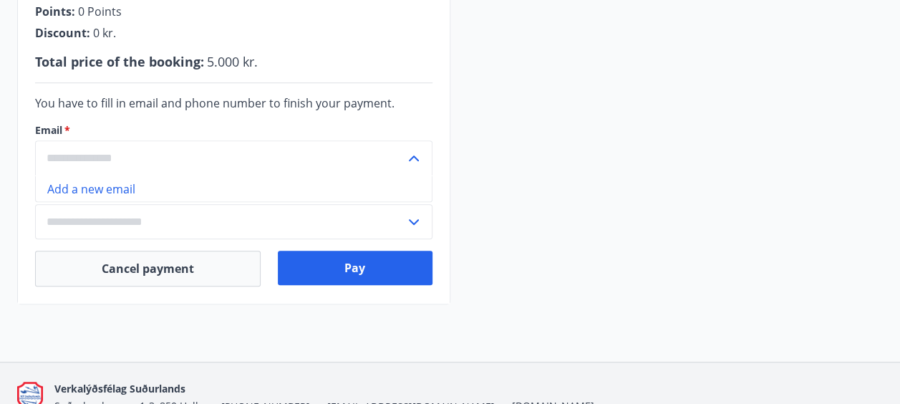
click at [156, 181] on li "Add a new email" at bounding box center [234, 188] width 396 height 26
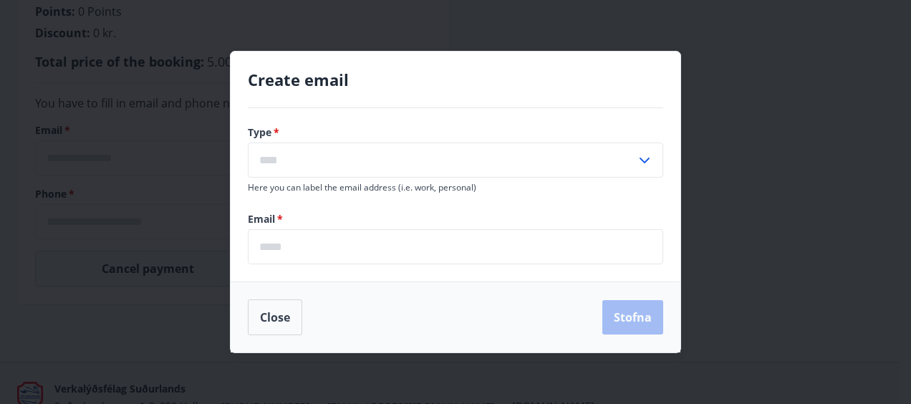
click at [341, 155] on input "text" at bounding box center [442, 160] width 388 height 35
click at [323, 188] on li "Personal" at bounding box center [456, 191] width 414 height 26
type input "********"
click at [324, 243] on input "email" at bounding box center [455, 246] width 415 height 35
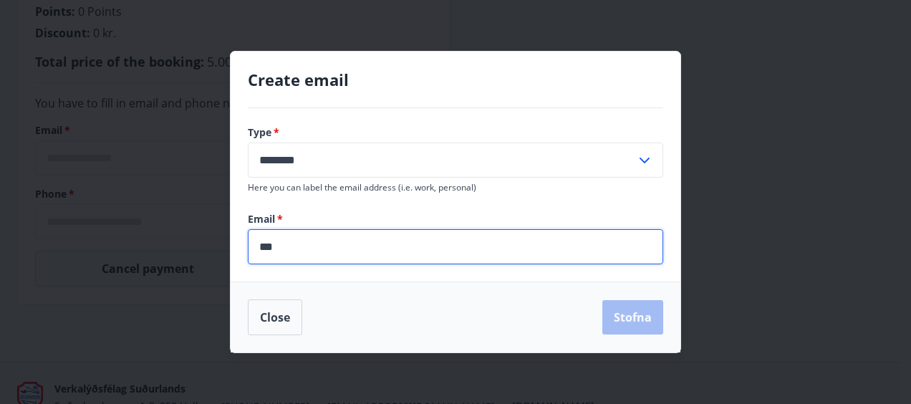
type input "**********"
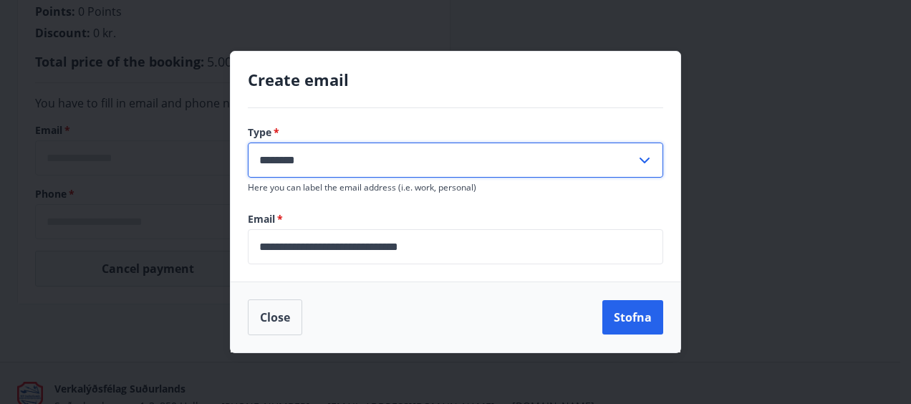
click at [354, 157] on input "********" at bounding box center [442, 160] width 388 height 35
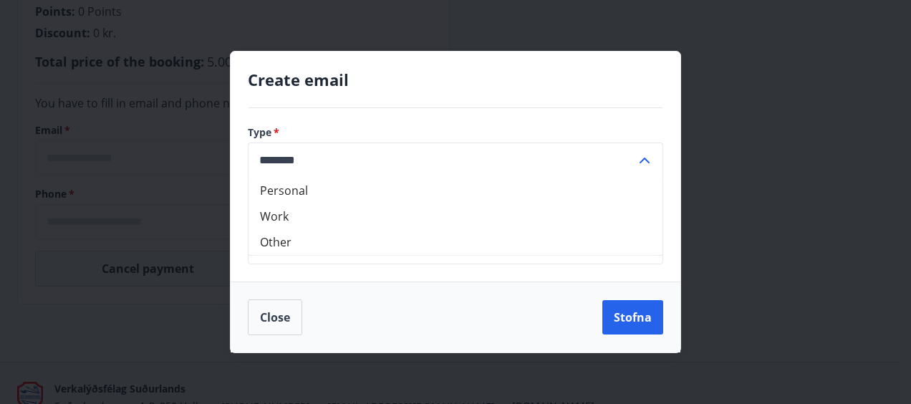
click at [291, 218] on li "Work" at bounding box center [456, 216] width 414 height 26
type input "****"
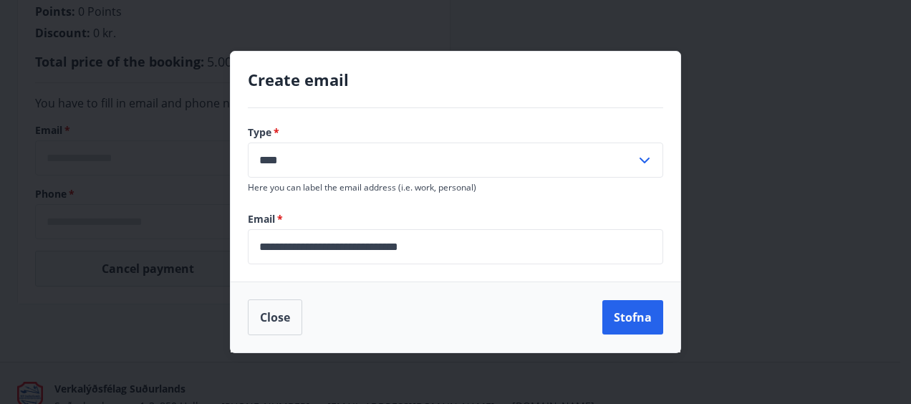
click at [440, 239] on input "**********" at bounding box center [455, 246] width 415 height 35
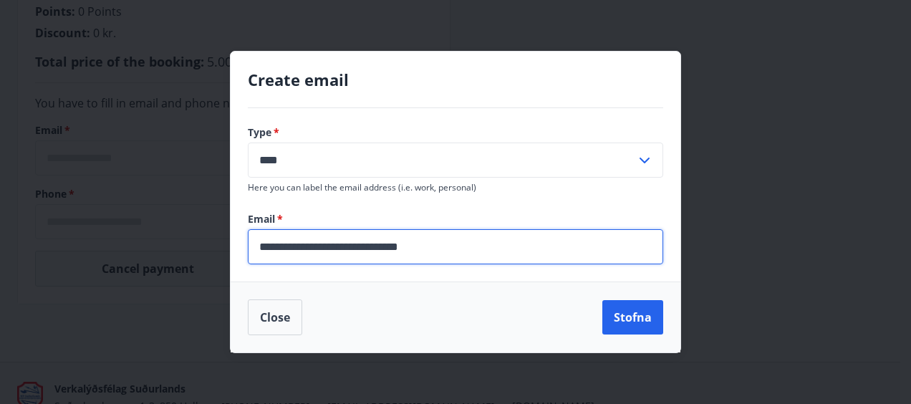
click at [440, 239] on input "**********" at bounding box center [455, 246] width 415 height 35
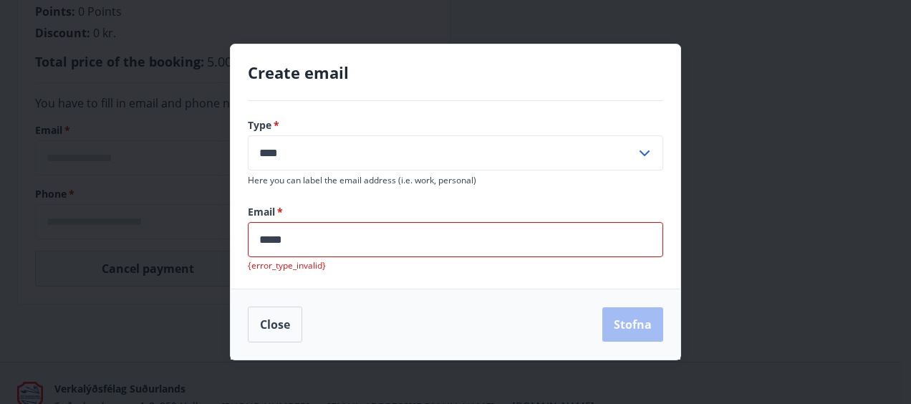
type input "**********"
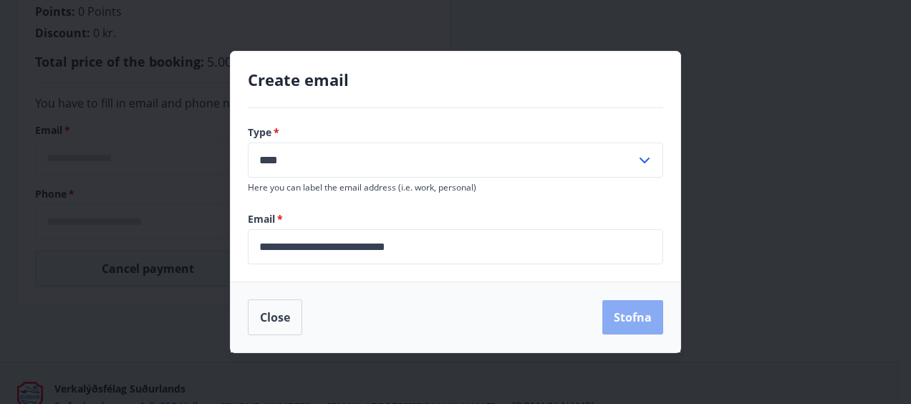
click at [640, 319] on button "Stofna" at bounding box center [632, 317] width 61 height 34
type input "**********"
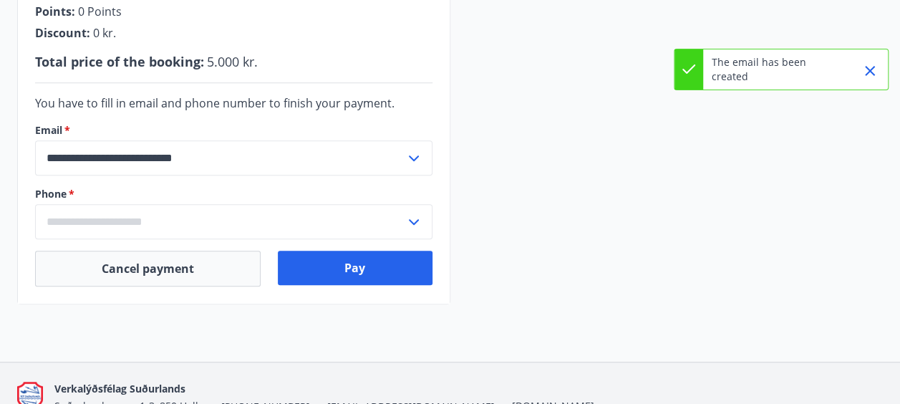
click at [213, 218] on input "text" at bounding box center [220, 221] width 370 height 35
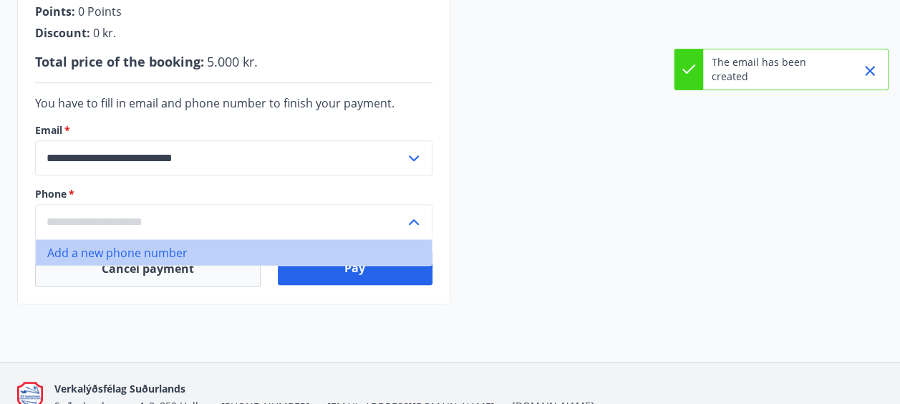
click at [159, 243] on li "Add a new phone number" at bounding box center [234, 252] width 396 height 26
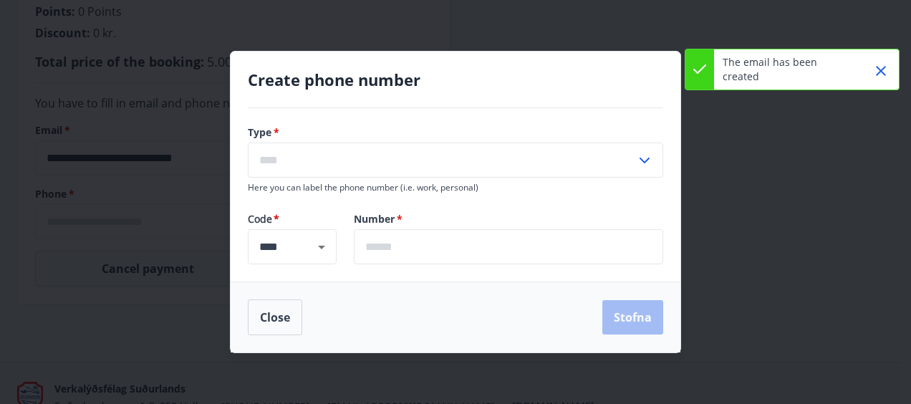
click at [337, 172] on input "text" at bounding box center [442, 160] width 388 height 35
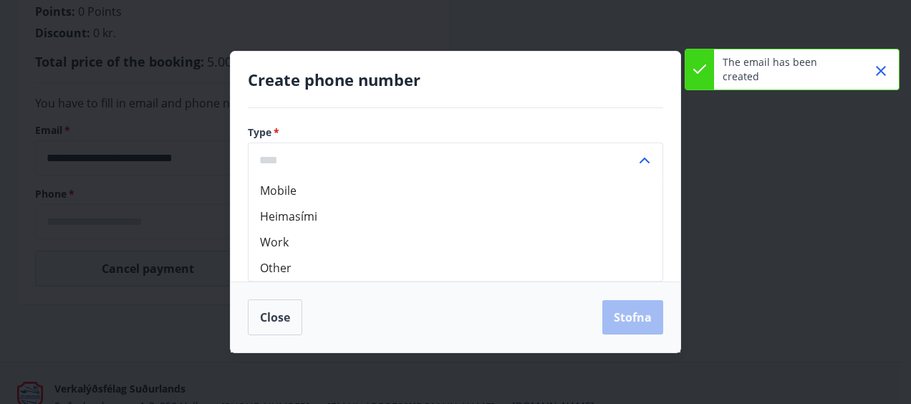
click at [239, 231] on div "Type   * Mobile Heimasími Work Other ​ Here you can label the phone number (i.e…" at bounding box center [456, 194] width 450 height 173
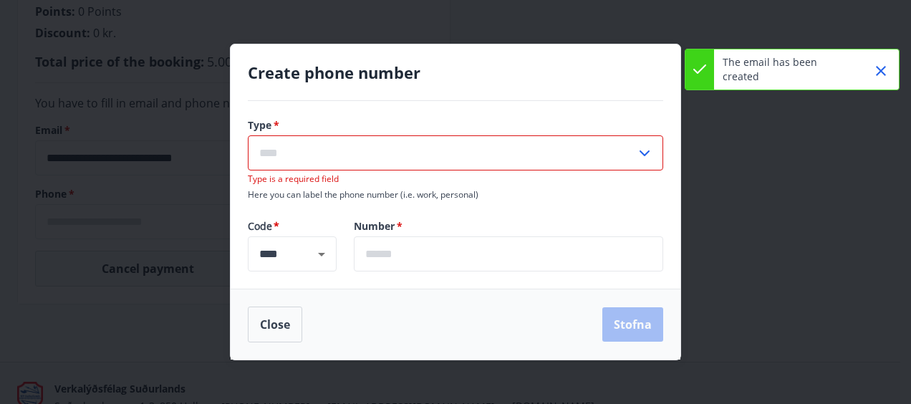
click at [302, 165] on input "text" at bounding box center [442, 152] width 388 height 35
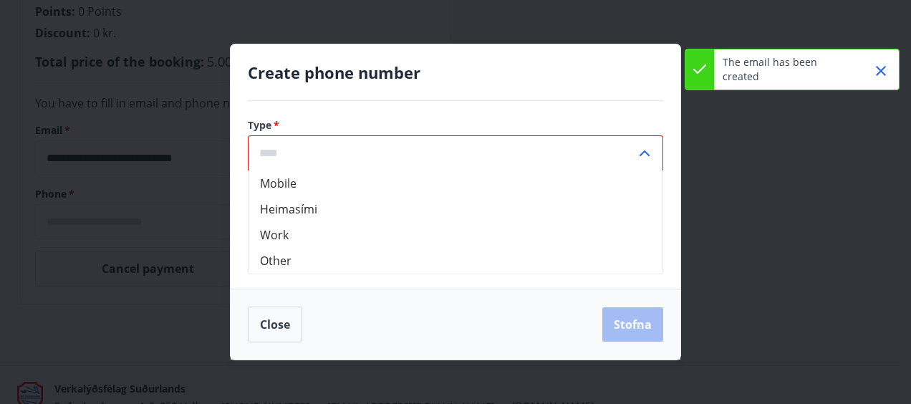
click at [261, 186] on li "Mobile" at bounding box center [456, 183] width 414 height 26
type input "******"
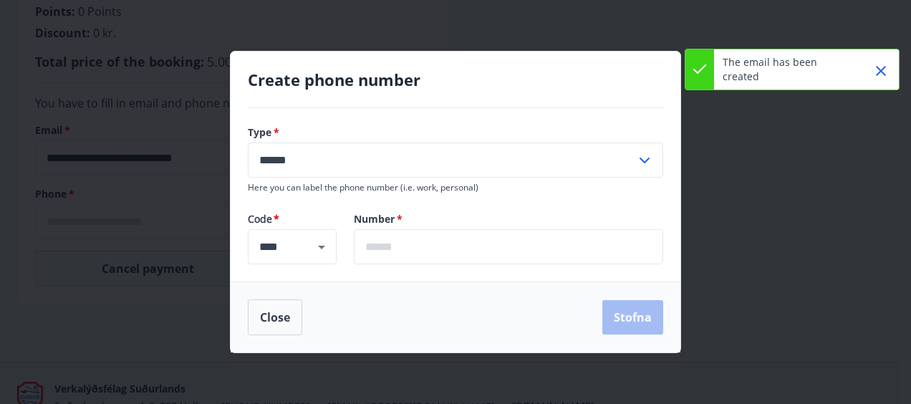
click at [385, 245] on input "text" at bounding box center [508, 246] width 309 height 35
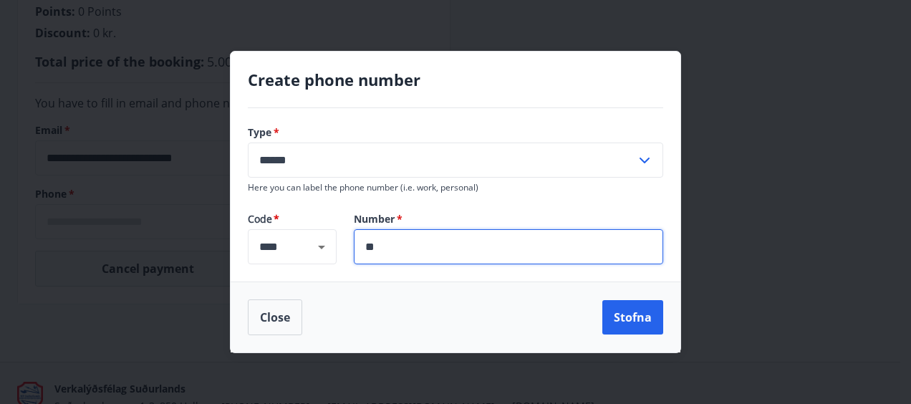
type input "*"
type input "*******"
click at [626, 312] on button "Stofna" at bounding box center [632, 317] width 61 height 34
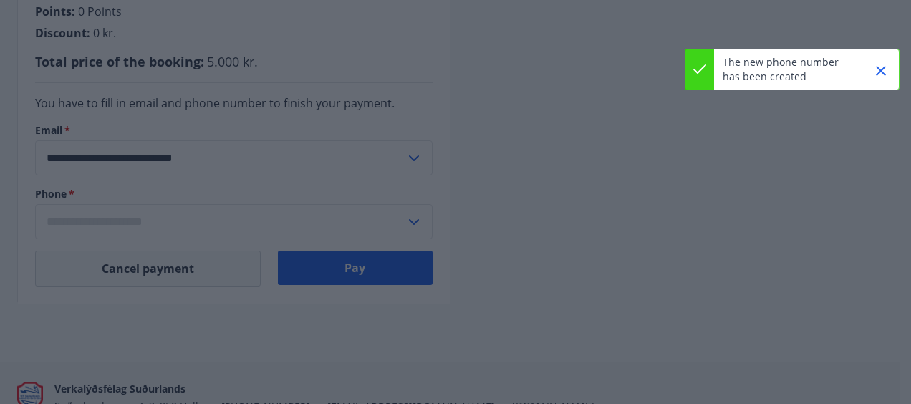
type input "**********"
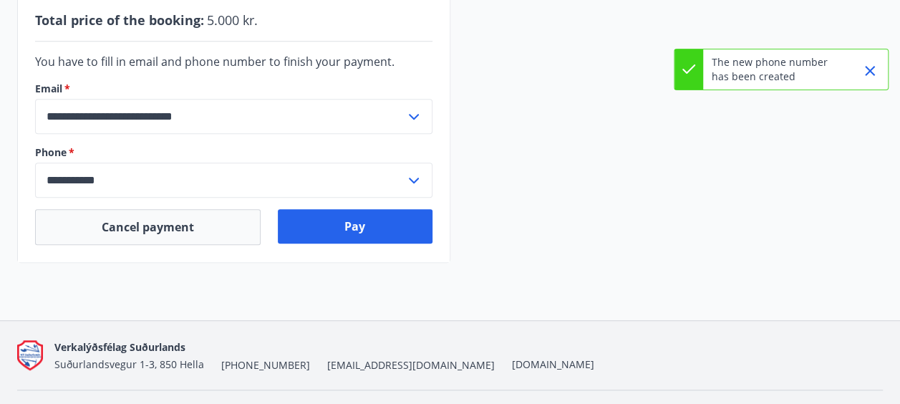
scroll to position [506, 0]
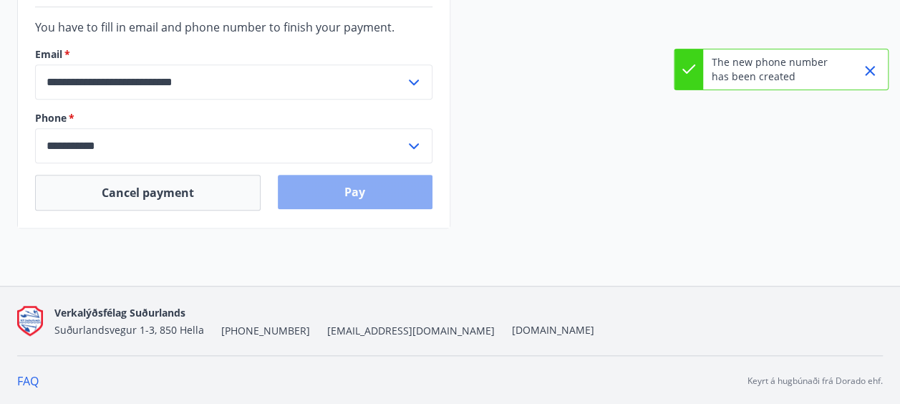
click at [390, 184] on button "Pay" at bounding box center [355, 192] width 155 height 34
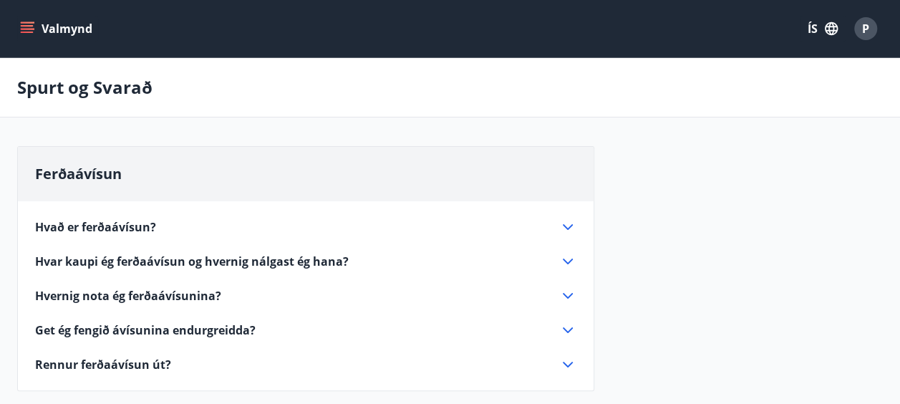
click at [813, 27] on button "ÍS" at bounding box center [823, 29] width 46 height 26
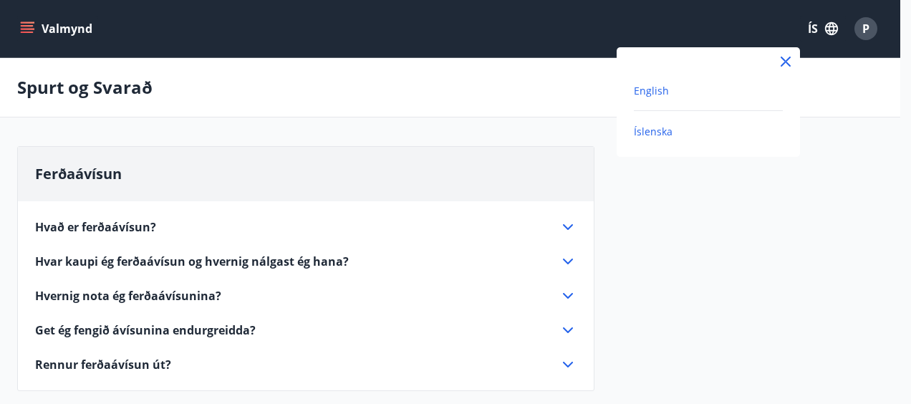
click at [650, 86] on span "English" at bounding box center [651, 91] width 35 height 14
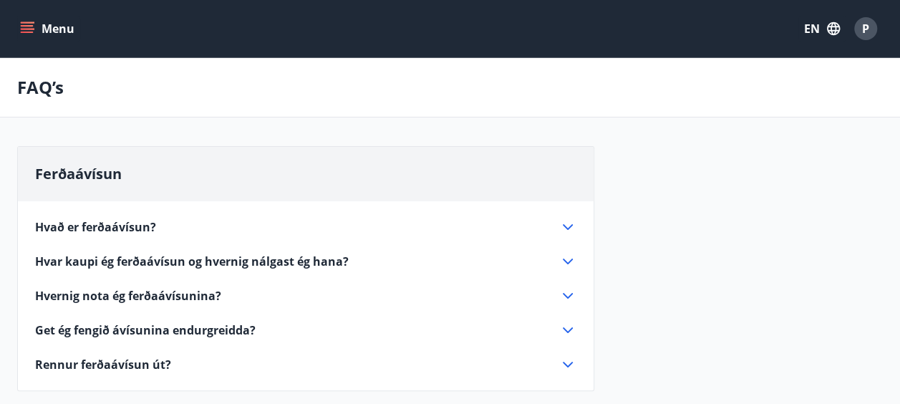
drag, startPoint x: 809, startPoint y: 1, endPoint x: 507, endPoint y: 168, distance: 344.9
click at [507, 168] on div "Ferðaávísun" at bounding box center [306, 174] width 576 height 54
click at [816, 28] on button "EN" at bounding box center [822, 29] width 47 height 26
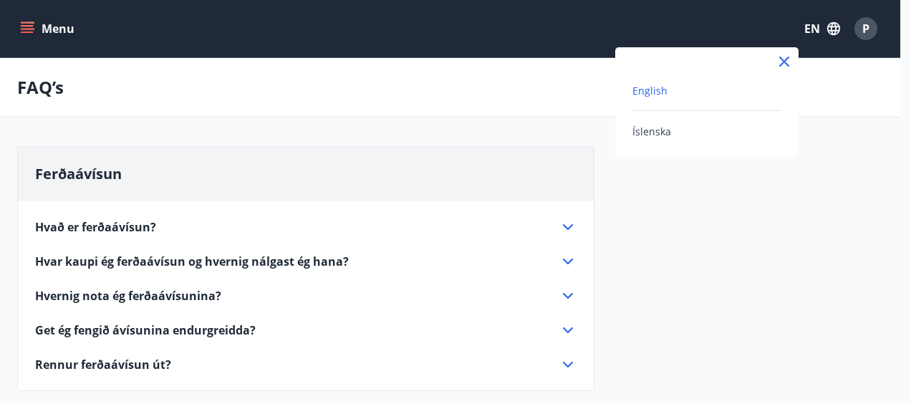
click at [650, 119] on div "English Íslenska" at bounding box center [706, 111] width 183 height 58
click at [651, 122] on div "Íslenska" at bounding box center [706, 130] width 149 height 17
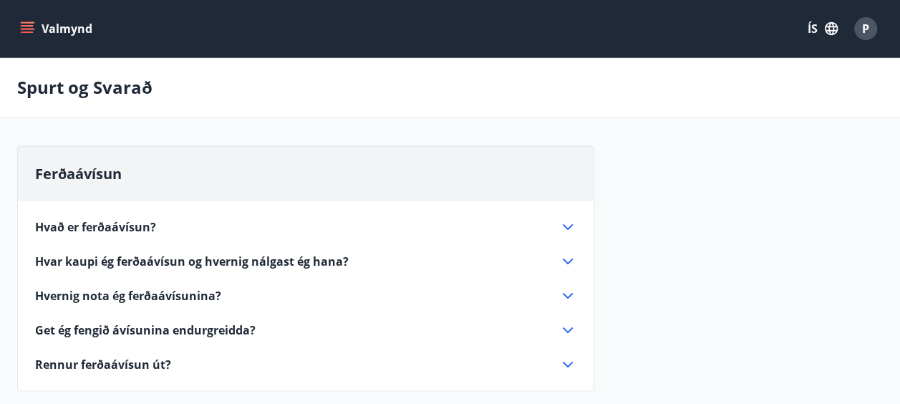
click at [814, 23] on button "ÍS" at bounding box center [823, 29] width 46 height 26
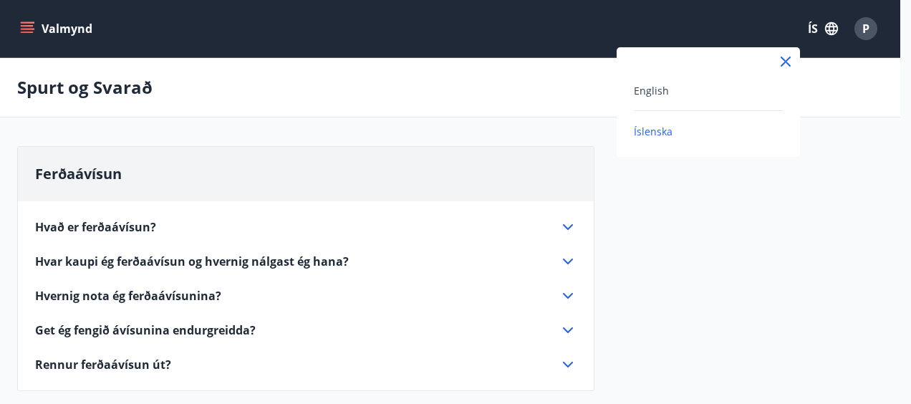
click at [680, 93] on div "English" at bounding box center [708, 90] width 149 height 17
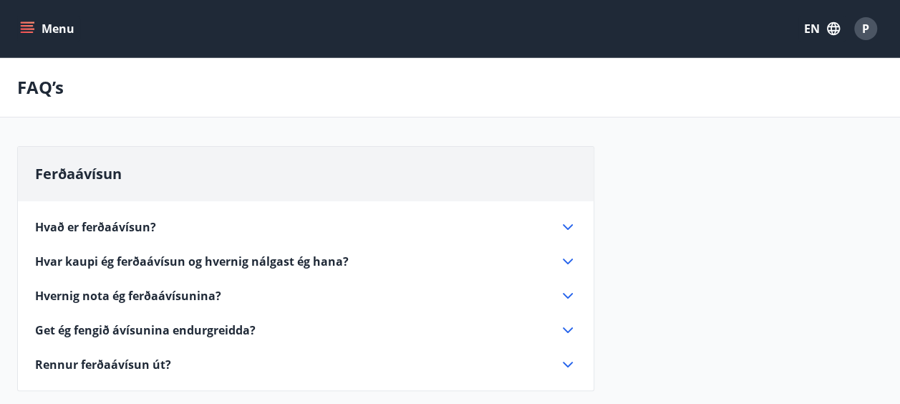
click at [105, 233] on span "Hvað er ferðaávísun?" at bounding box center [95, 227] width 121 height 16
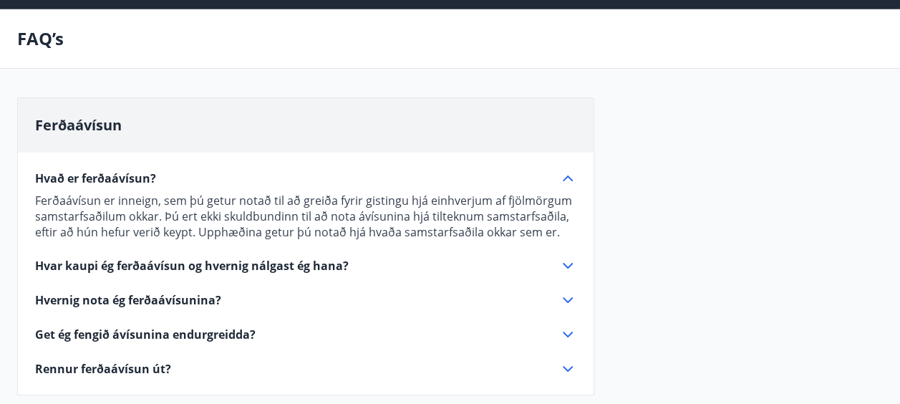
scroll to position [72, 0]
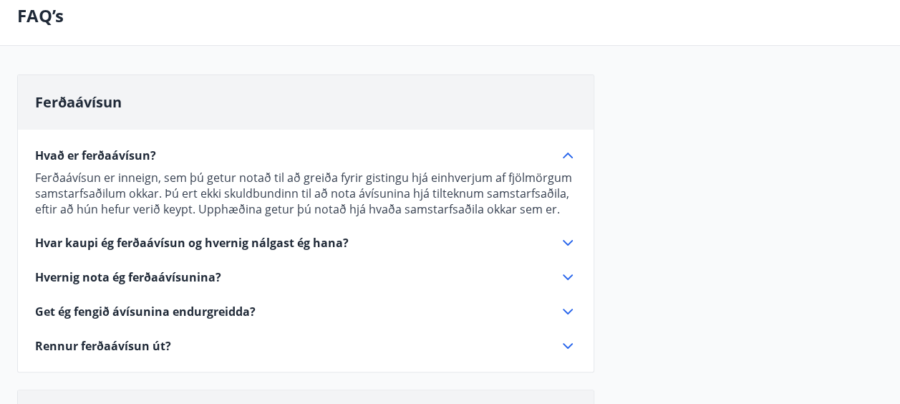
drag, startPoint x: 811, startPoint y: 0, endPoint x: 423, endPoint y: 67, distance: 394.0
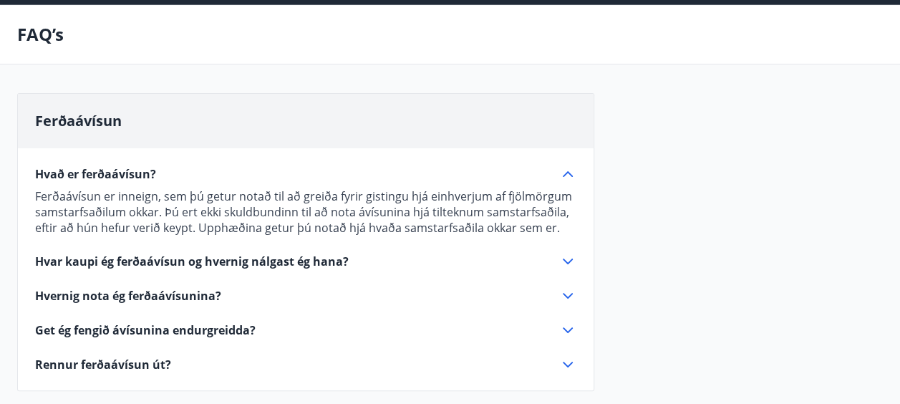
scroll to position [0, 0]
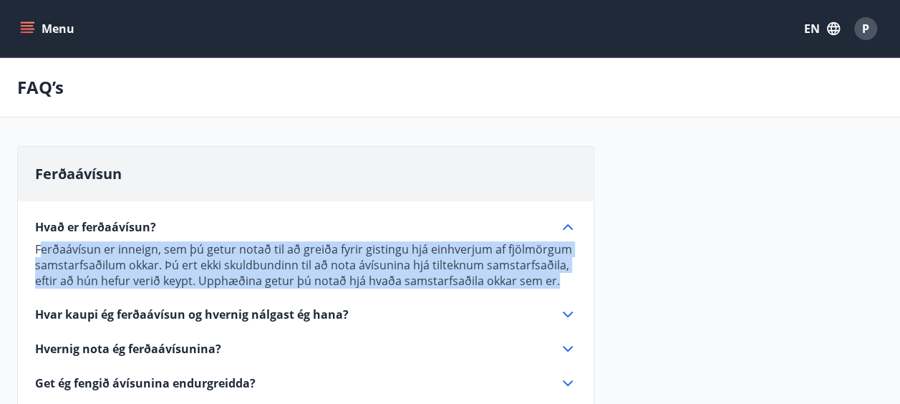
drag, startPoint x: 573, startPoint y: 281, endPoint x: 42, endPoint y: 238, distance: 533.1
click at [42, 238] on div "Ferðaávísun er inneign, sem þú getur notað til að greiða fyrir gistingu hjá ein…" at bounding box center [305, 262] width 541 height 53
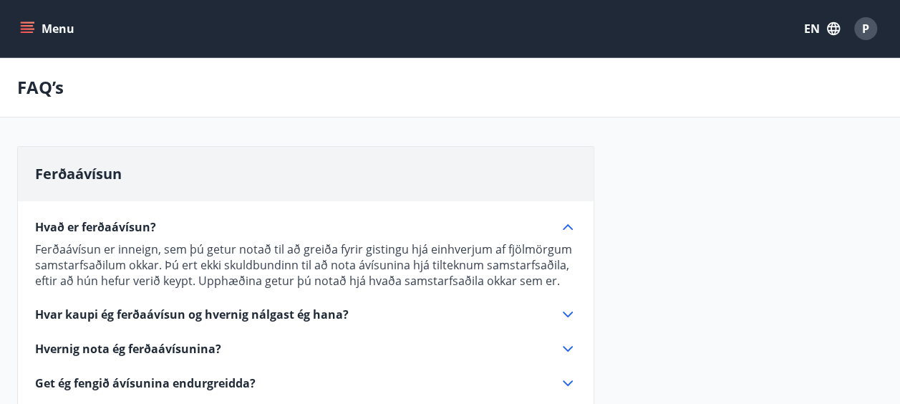
drag, startPoint x: 42, startPoint y: 238, endPoint x: 1, endPoint y: 242, distance: 40.3
drag, startPoint x: 26, startPoint y: 227, endPoint x: 158, endPoint y: 233, distance: 131.2
click at [158, 233] on div "Hvað er ferðaávísun? Ferðaávísun er inneign, sem þú getur notað til að greiða f…" at bounding box center [306, 313] width 576 height 225
drag, startPoint x: 155, startPoint y: 231, endPoint x: 34, endPoint y: 218, distance: 121.7
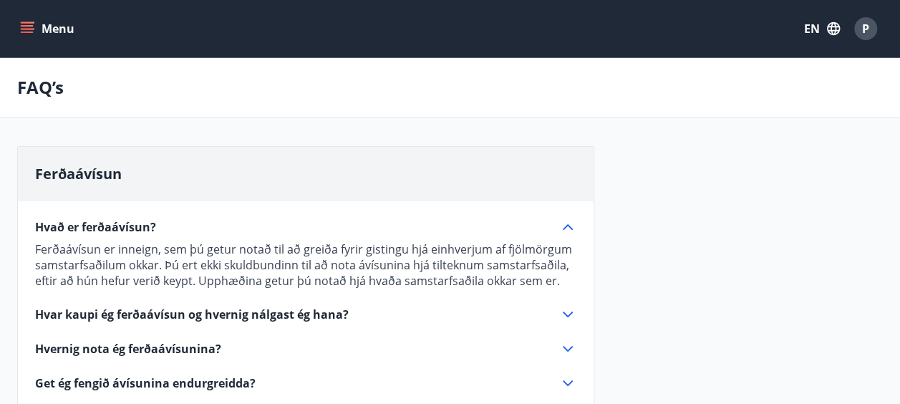
click at [34, 218] on div "Hvað er ferðaávísun? Ferðaávísun er inneign, sem þú getur notað til að greiða f…" at bounding box center [306, 313] width 576 height 225
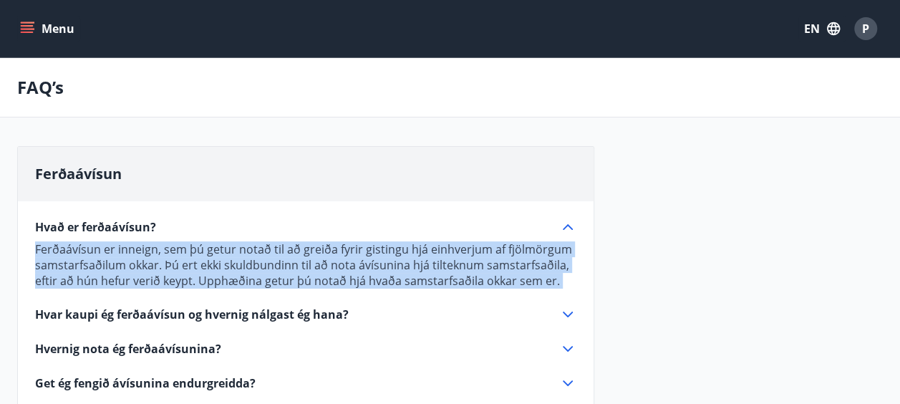
drag, startPoint x: 38, startPoint y: 227, endPoint x: 511, endPoint y: 304, distance: 479.5
copy div "Ferðaávísun er inneign, sem þú getur notað til að greiða fyrir gistingu hjá ein…"
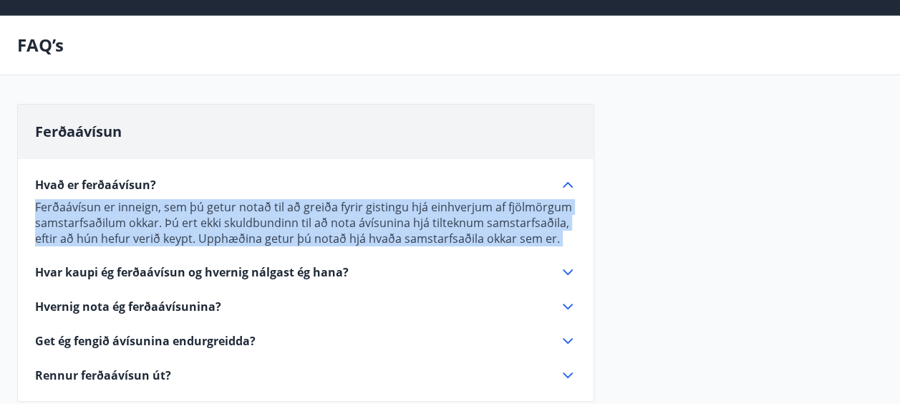
scroll to position [72, 0]
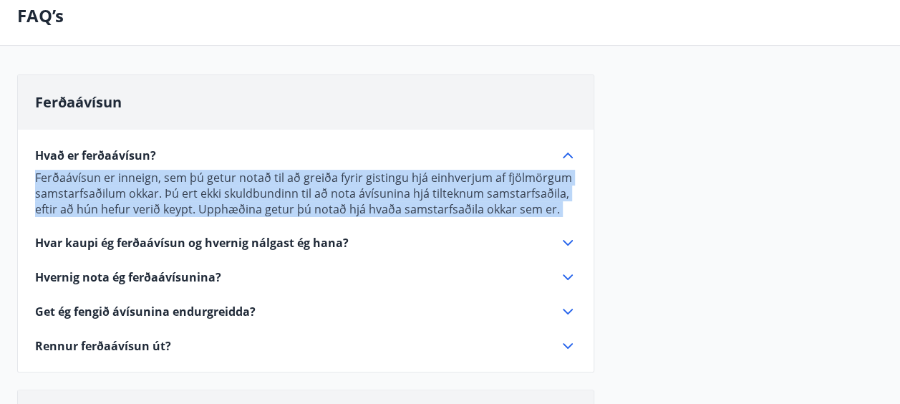
click at [405, 243] on div "Hvar kaupi ég ferðaávísun og hvernig nálgast ég hana?" at bounding box center [297, 243] width 524 height 16
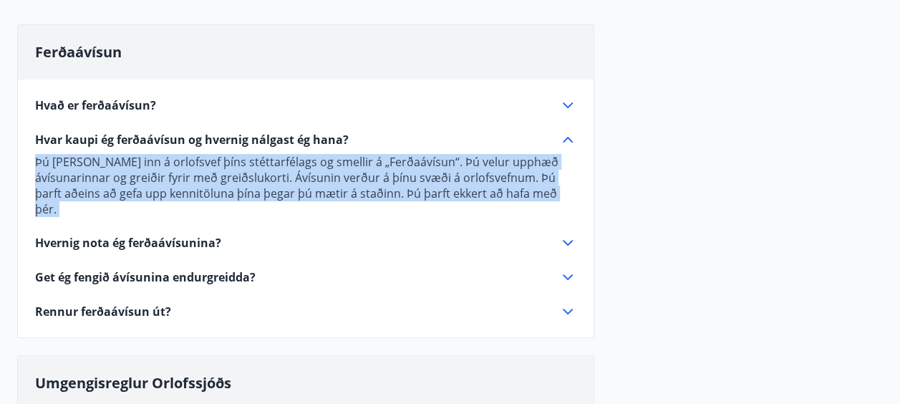
scroll to position [143, 0]
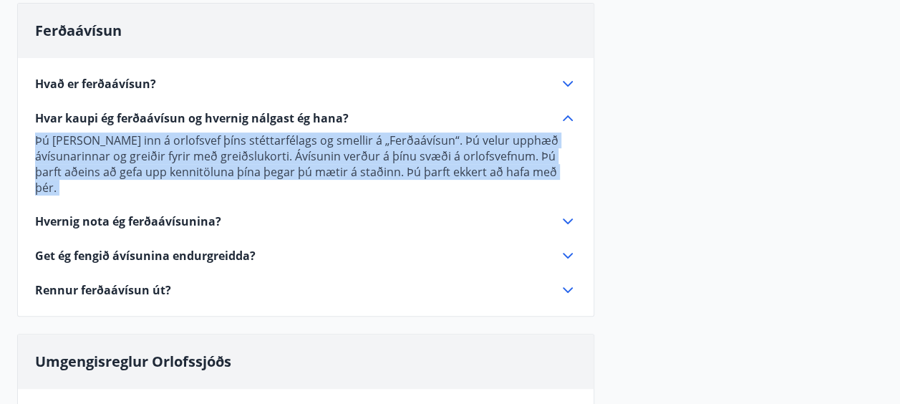
copy div "Ferðaávísun er inneign, sem þú getur notað til að greiða fyrir gistingu hjá ein…"
click at [215, 213] on span "Hvernig nota ég ferðaávísunina?" at bounding box center [128, 221] width 186 height 16
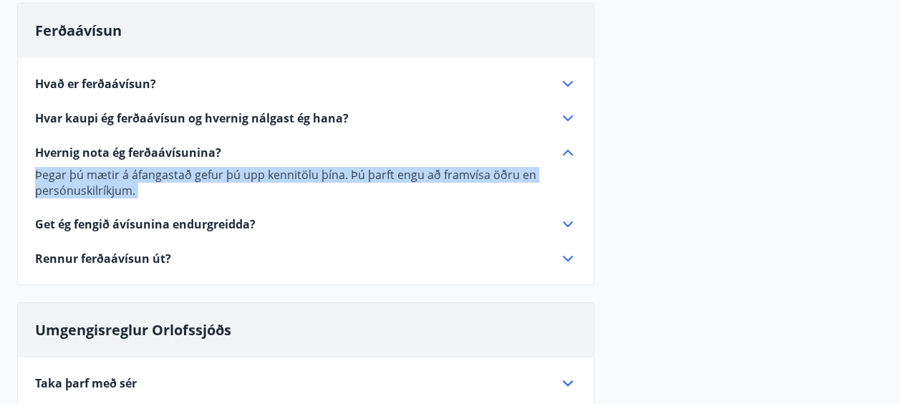
copy div "Ferðaávísun er inneign, sem þú getur notað til að greiða fyrir gistingu hjá ein…"
click at [213, 223] on span "Get ég fengið ávísunina endurgreidda?" at bounding box center [145, 224] width 221 height 16
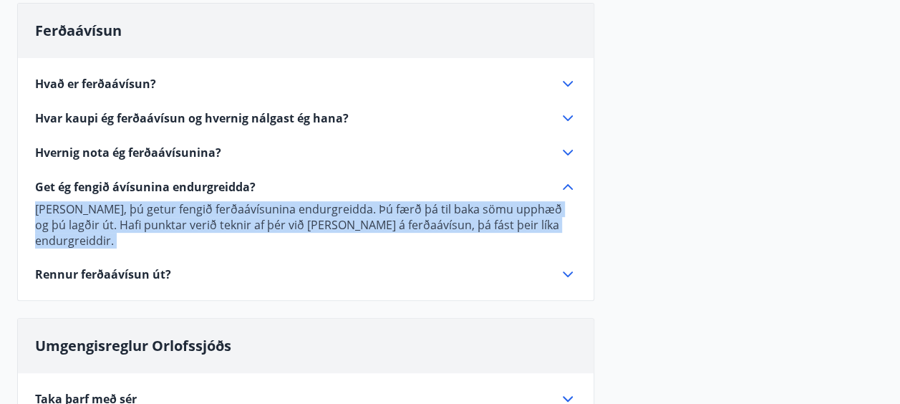
copy div "Ferðaávísun er inneign, sem þú getur notað til að greiða fyrir gistingu hjá ein…"
click at [153, 266] on span "Rennur ferðaávísun út?" at bounding box center [103, 274] width 136 height 16
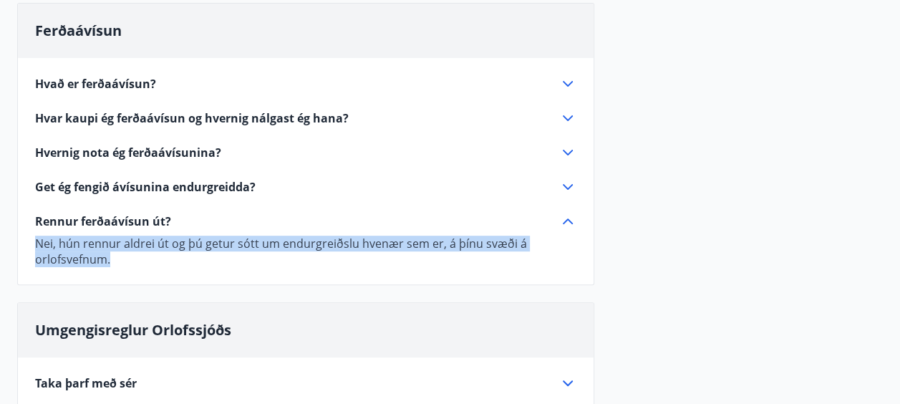
copy div "Ferðaávísun er inneign, sem þú getur notað til að greiða fyrir gistingu hjá ein…"
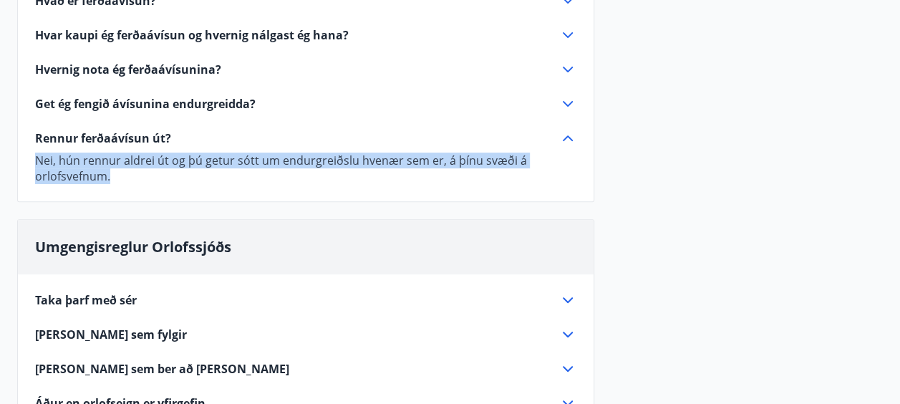
scroll to position [286, 0]
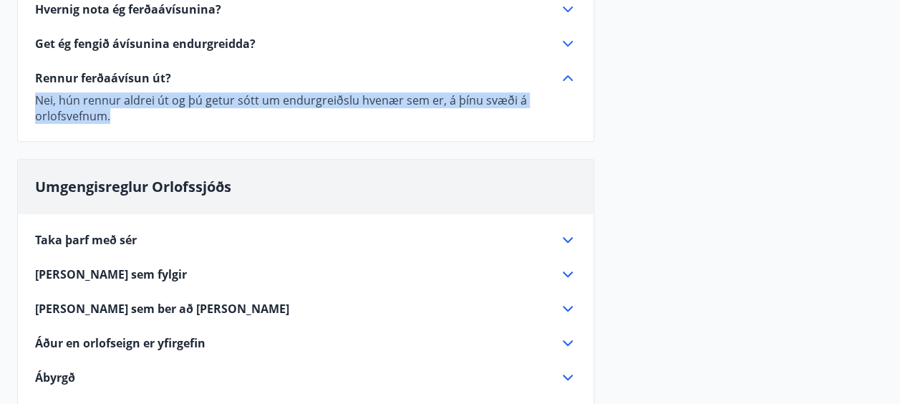
click at [150, 236] on div "Taka þarf með sér" at bounding box center [297, 240] width 524 height 16
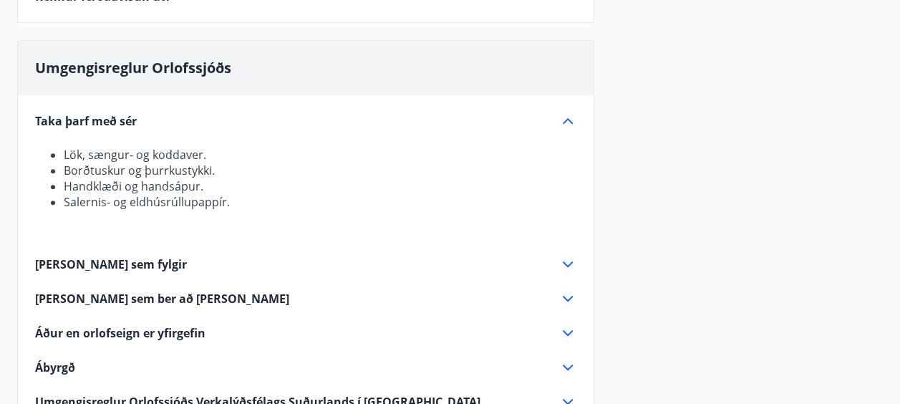
scroll to position [430, 0]
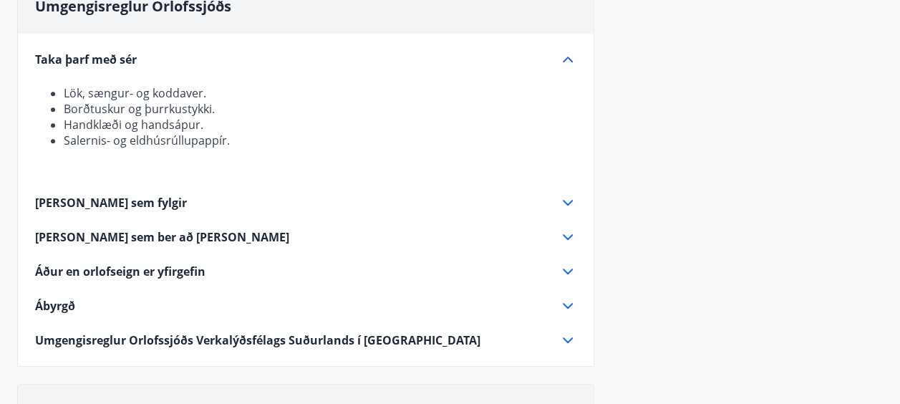
click at [165, 208] on div "Það sem fylgir" at bounding box center [297, 203] width 524 height 16
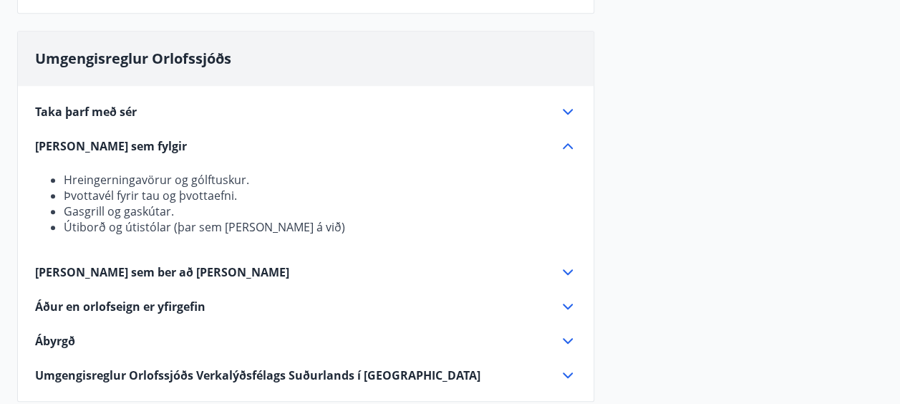
scroll to position [358, 0]
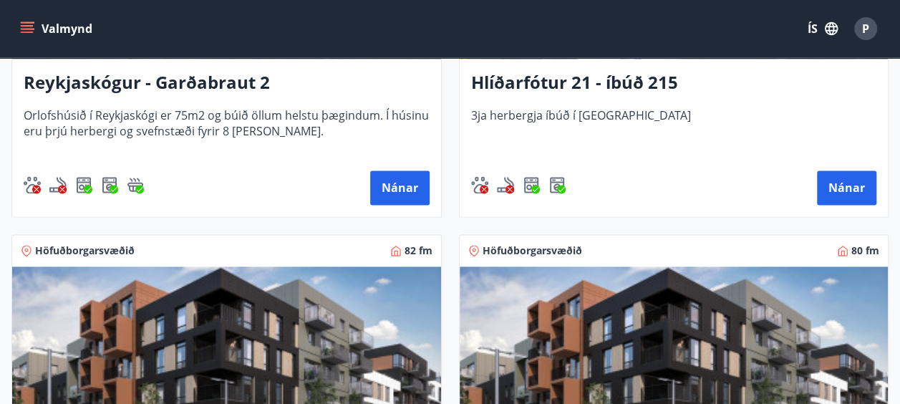
scroll to position [1074, 0]
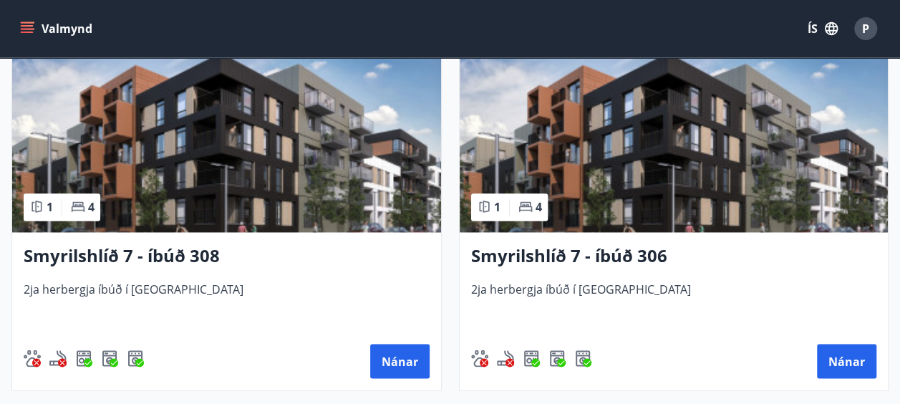
click at [312, 201] on img at bounding box center [226, 142] width 429 height 180
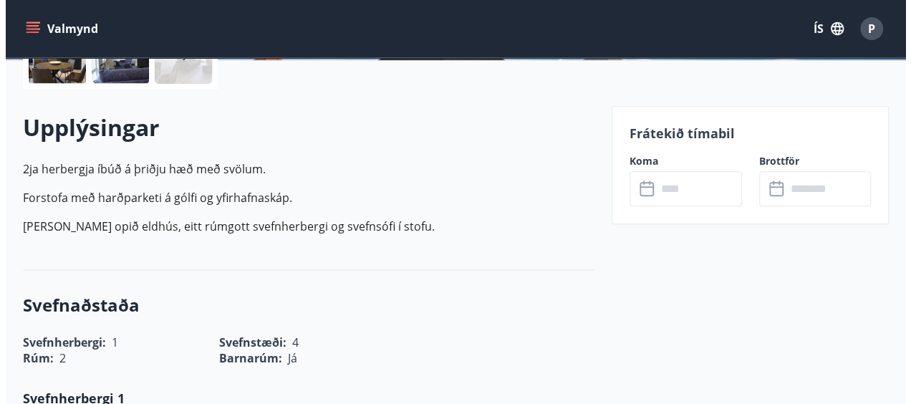
scroll to position [286, 0]
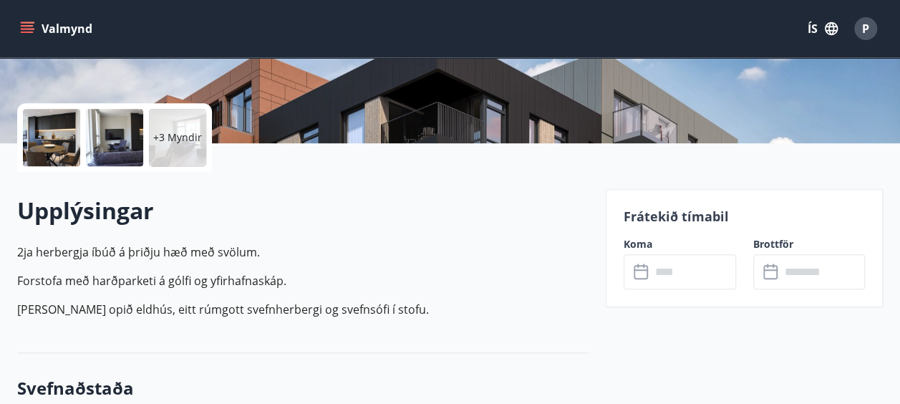
click at [67, 140] on div at bounding box center [51, 137] width 57 height 57
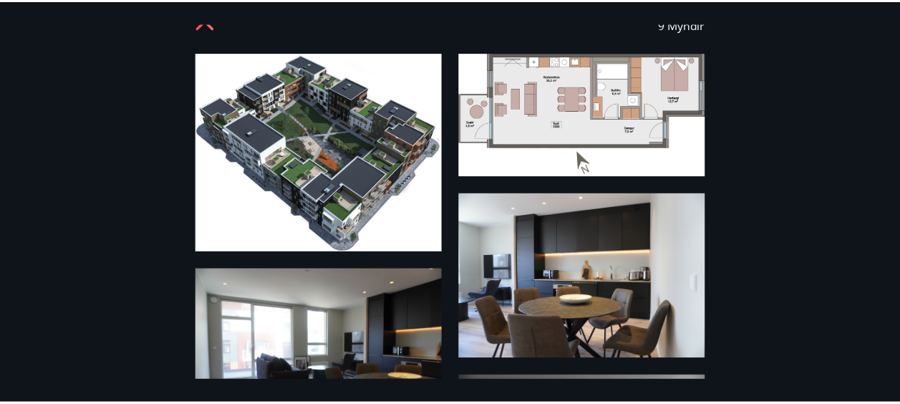
scroll to position [0, 0]
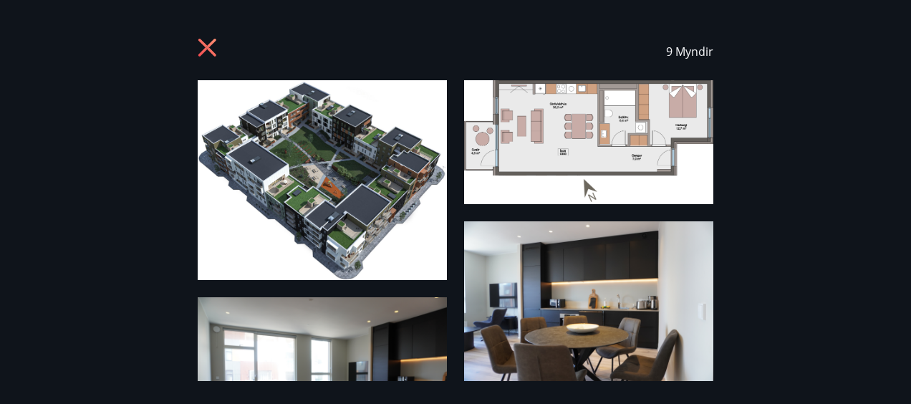
click at [220, 46] on icon at bounding box center [209, 49] width 23 height 23
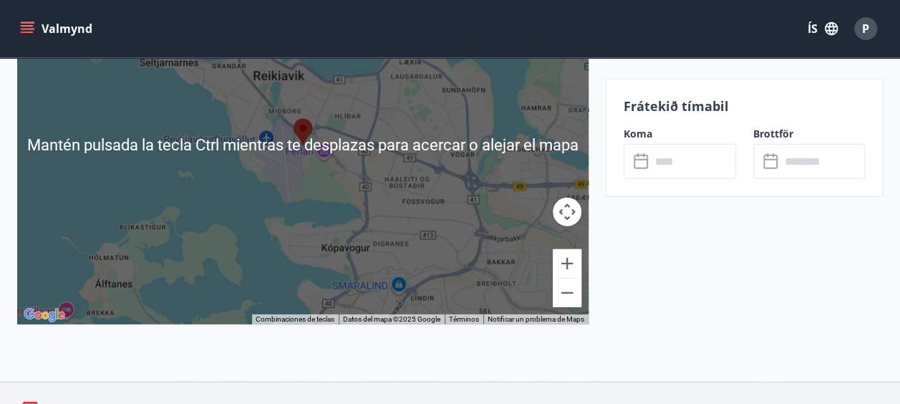
scroll to position [1934, 0]
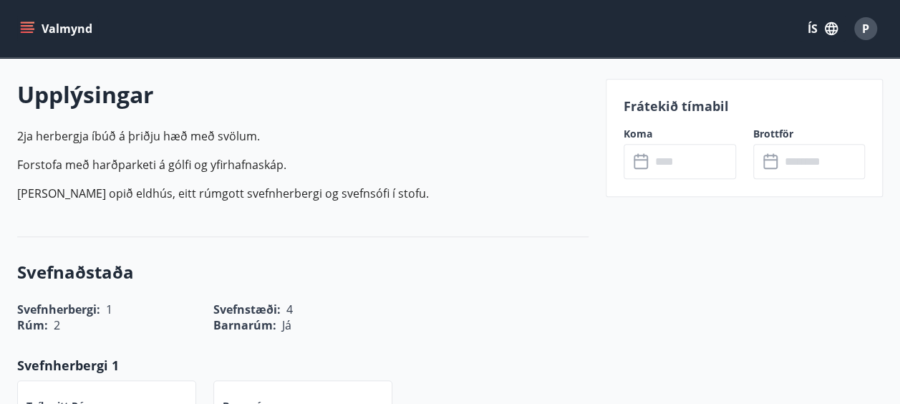
scroll to position [430, 0]
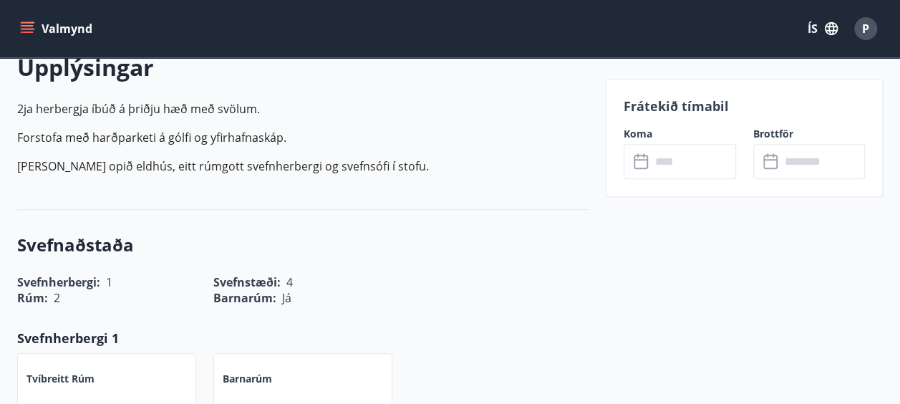
click at [670, 158] on input "text" at bounding box center [693, 161] width 85 height 35
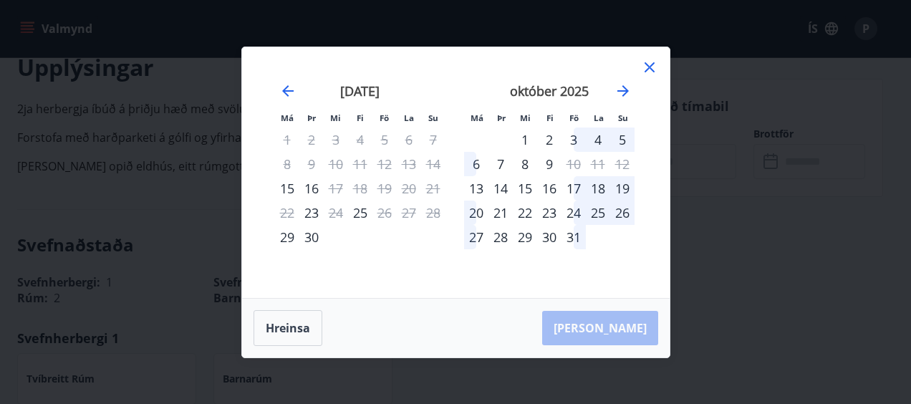
click at [474, 211] on div "20" at bounding box center [476, 213] width 24 height 24
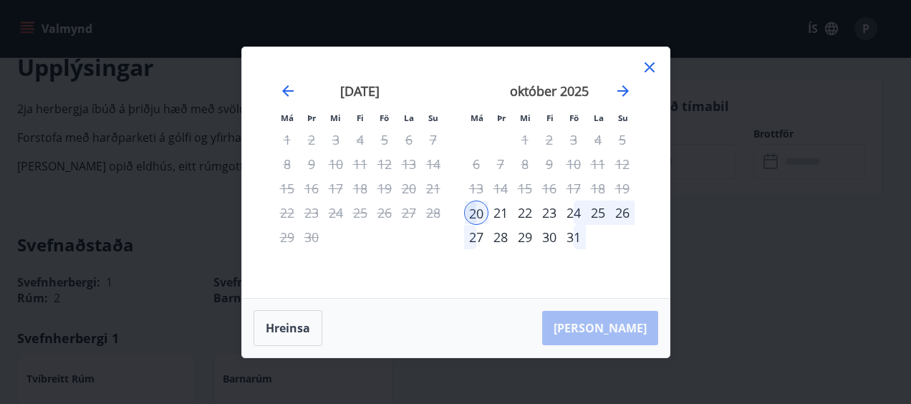
click at [501, 215] on div "21" at bounding box center [500, 213] width 24 height 24
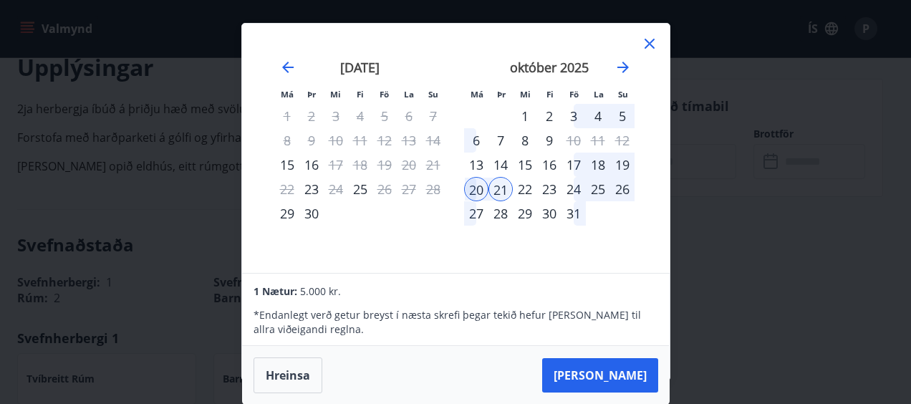
click at [643, 42] on icon at bounding box center [649, 43] width 17 height 17
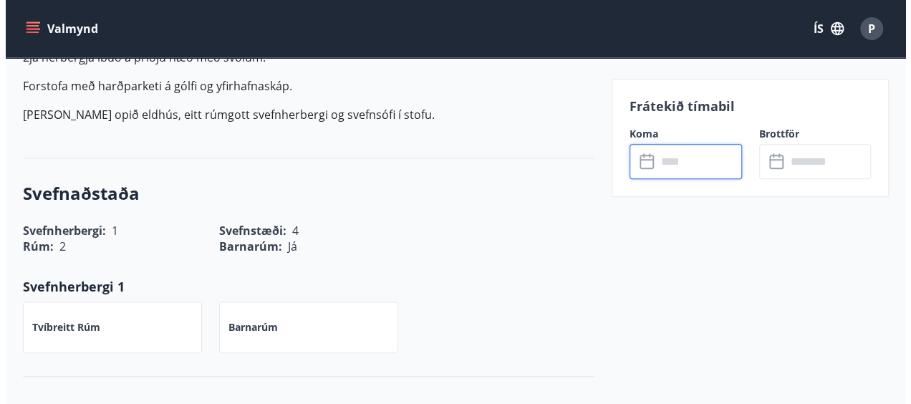
scroll to position [72, 0]
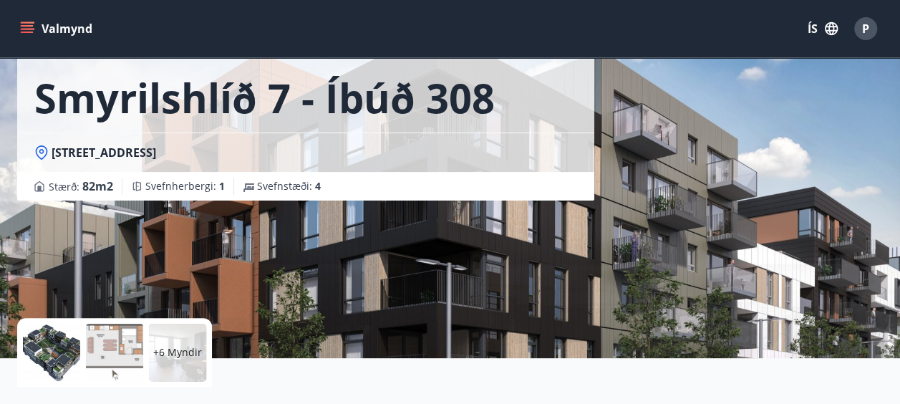
click at [71, 338] on div at bounding box center [51, 352] width 57 height 57
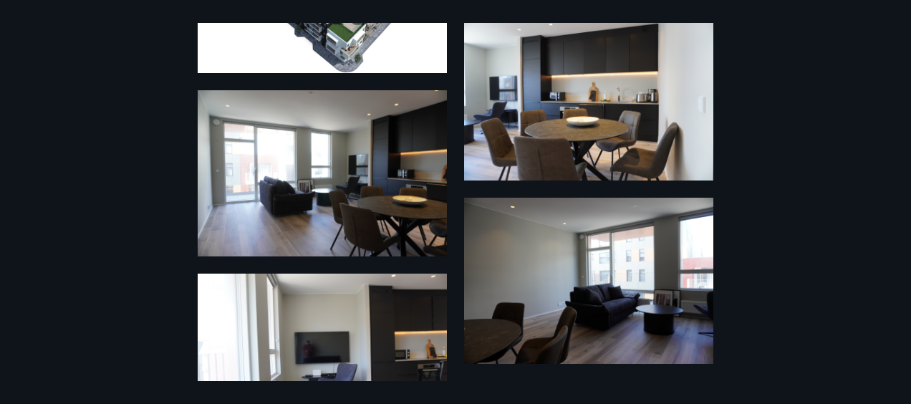
scroll to position [0, 0]
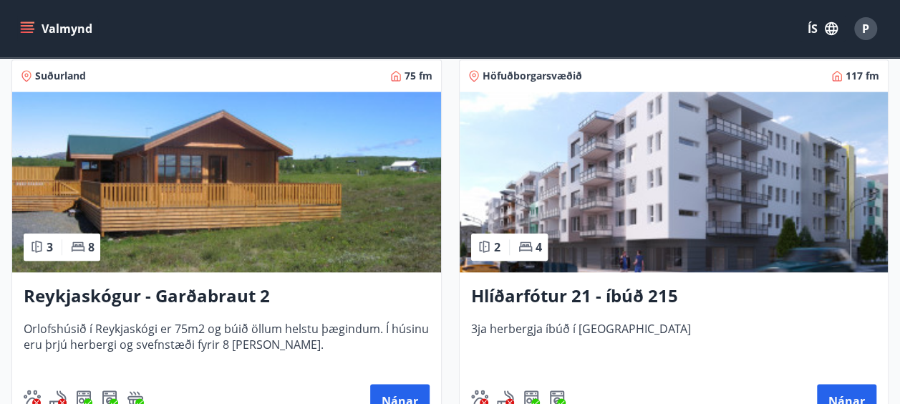
scroll to position [645, 0]
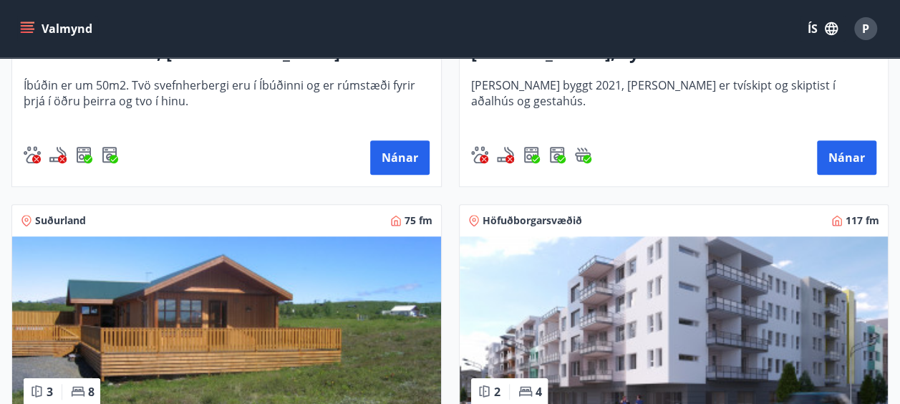
click at [767, 266] on img at bounding box center [674, 326] width 429 height 180
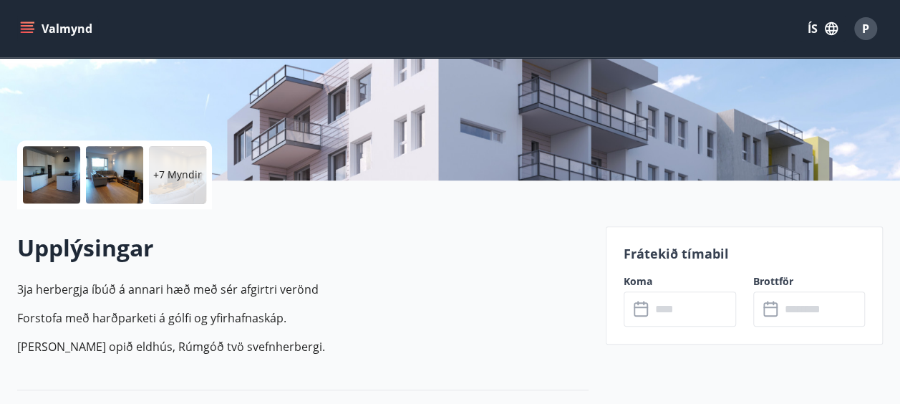
scroll to position [286, 0]
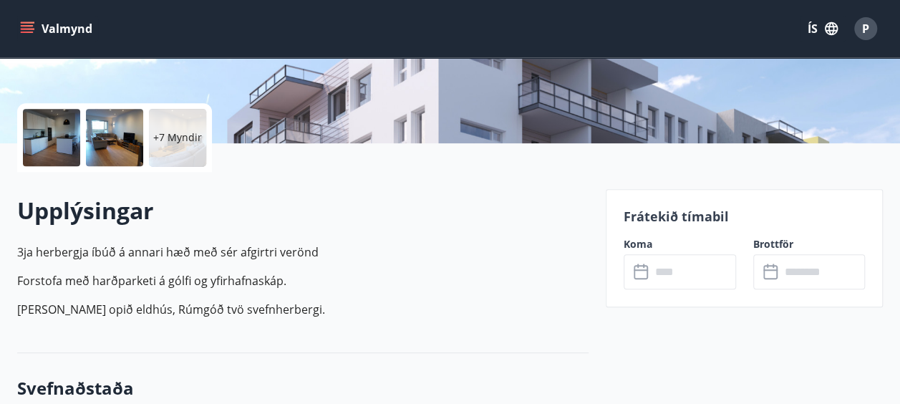
click at [56, 134] on div at bounding box center [51, 137] width 57 height 57
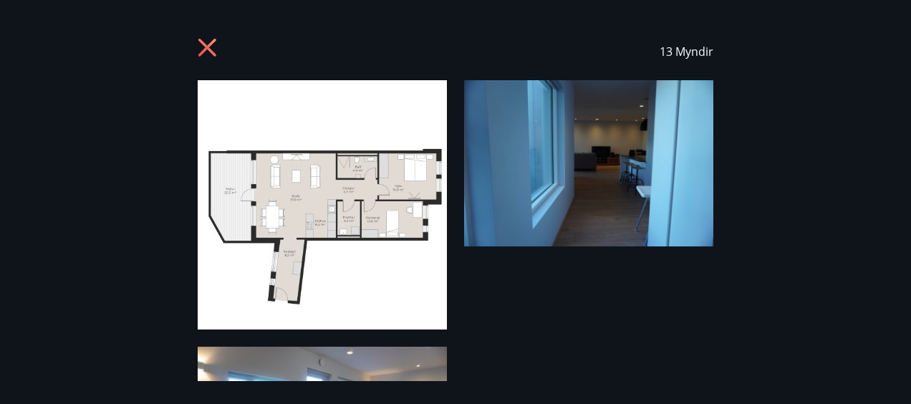
click at [202, 54] on icon at bounding box center [207, 48] width 18 height 18
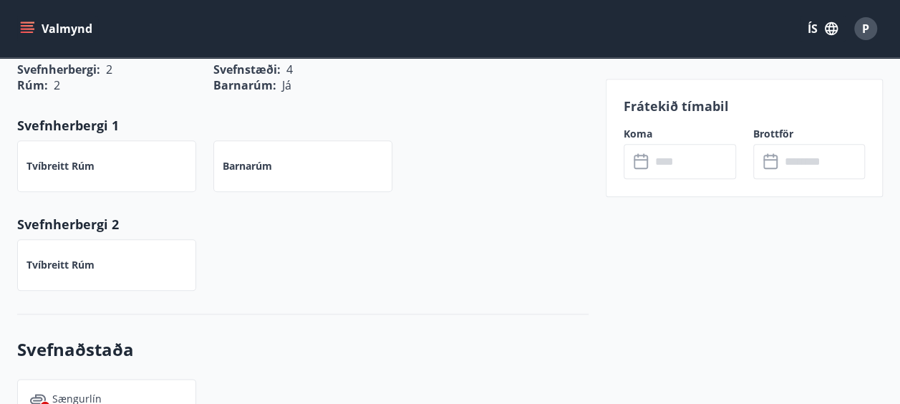
scroll to position [645, 0]
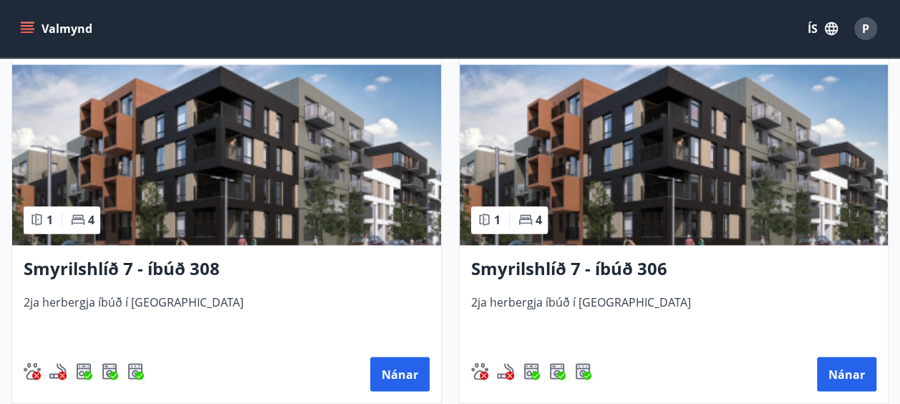
scroll to position [1104, 0]
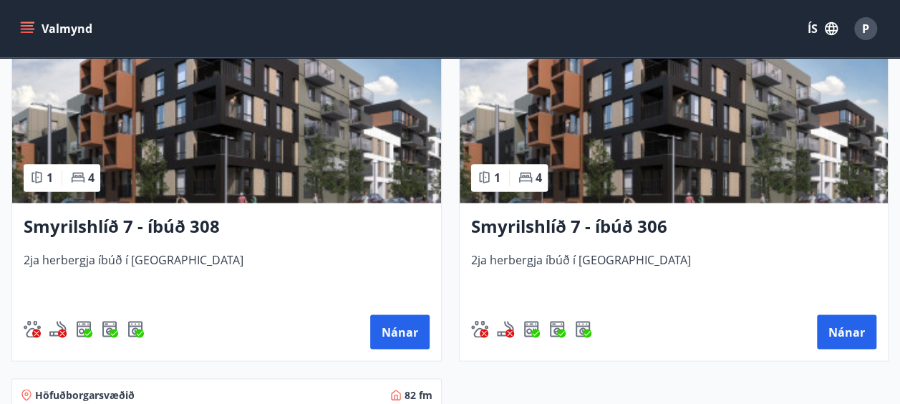
click at [660, 126] on img at bounding box center [674, 112] width 429 height 180
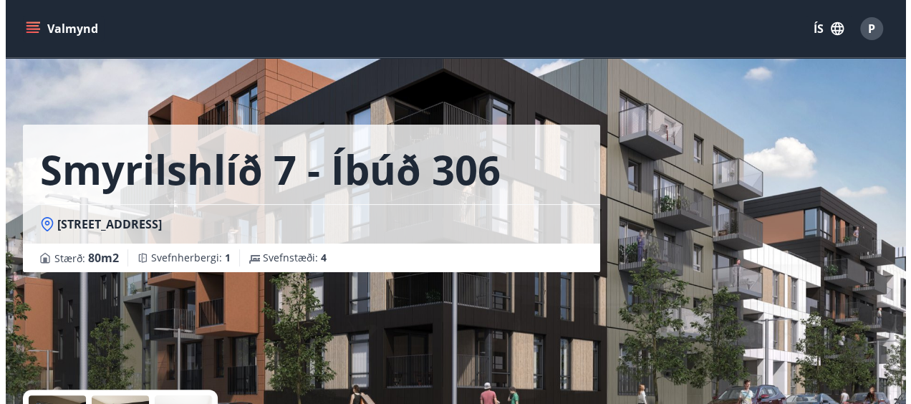
scroll to position [286, 0]
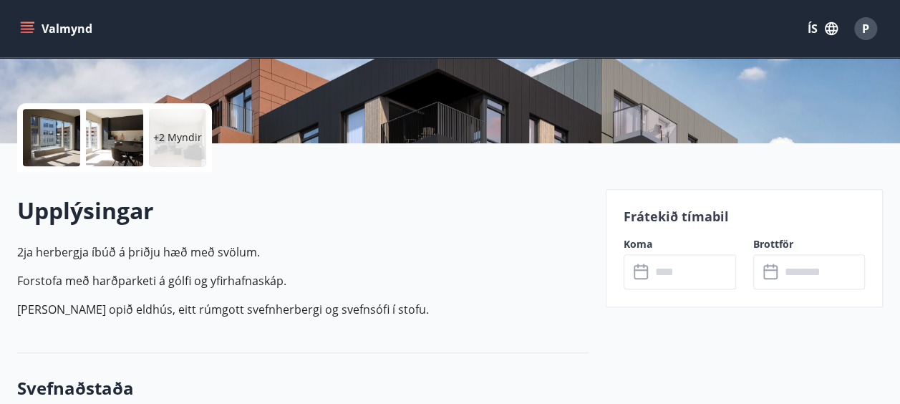
click at [73, 126] on div at bounding box center [51, 137] width 57 height 57
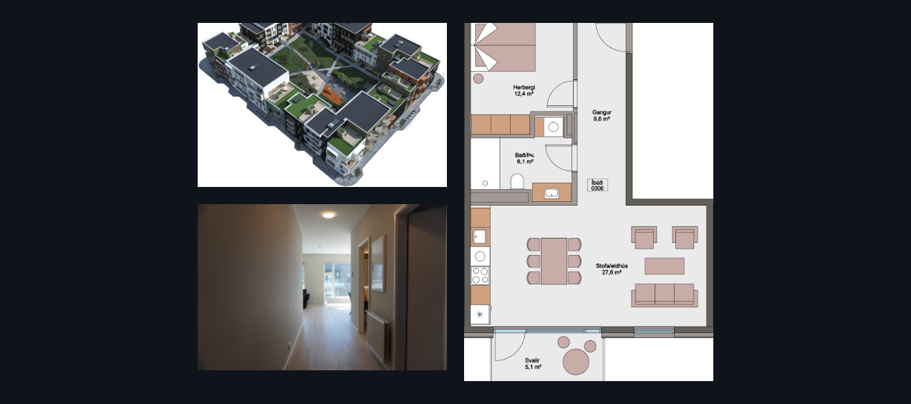
scroll to position [72, 0]
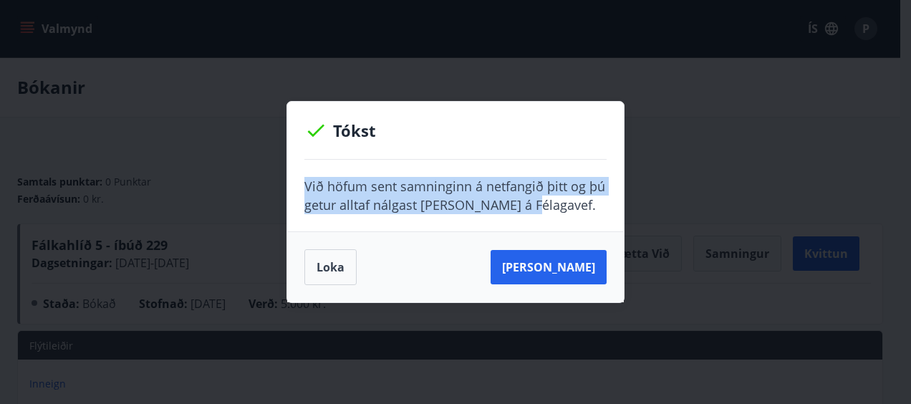
drag, startPoint x: 570, startPoint y: 196, endPoint x: 304, endPoint y: 170, distance: 267.7
click at [304, 170] on div "Við höfum sent samninginn á netfangið þitt og þú getur alltaf nálgast [PERSON_N…" at bounding box center [455, 196] width 337 height 72
copy p "Við höfum sent samninginn á netfangið þitt og þú getur alltaf nálgast [PERSON_N…"
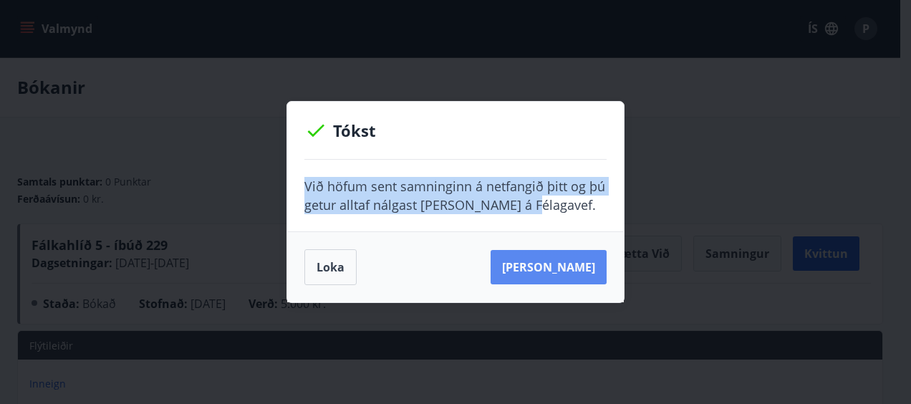
click at [548, 259] on button "[PERSON_NAME]" at bounding box center [549, 267] width 116 height 34
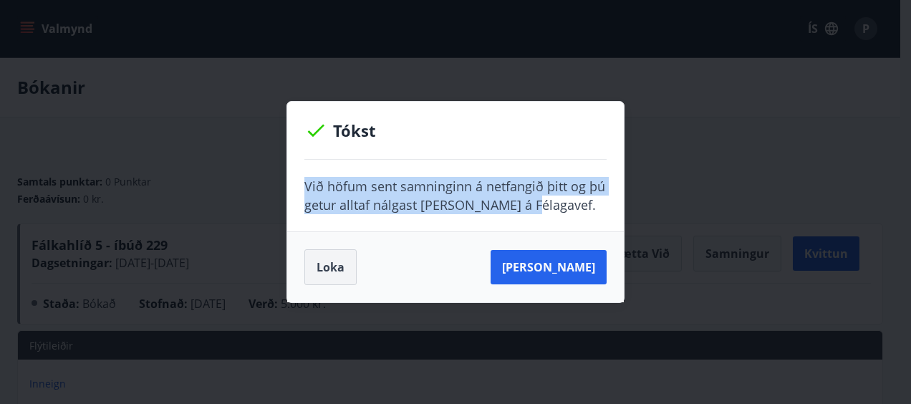
click at [322, 266] on button "Loka" at bounding box center [330, 267] width 52 height 36
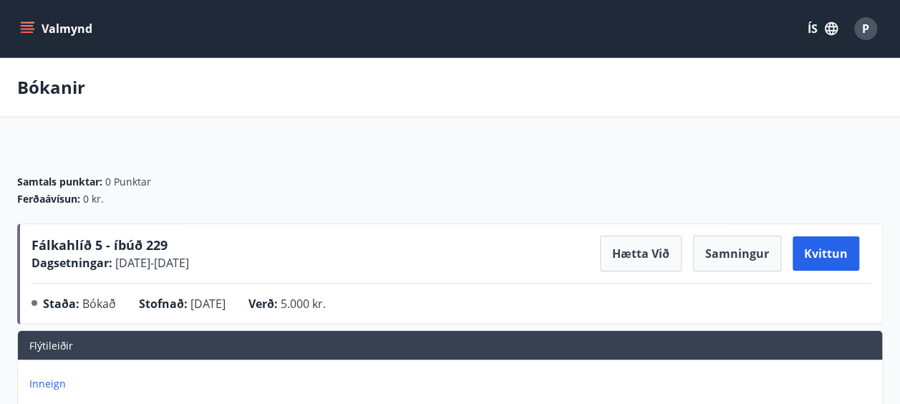
click at [806, 31] on button "ÍS" at bounding box center [823, 29] width 46 height 26
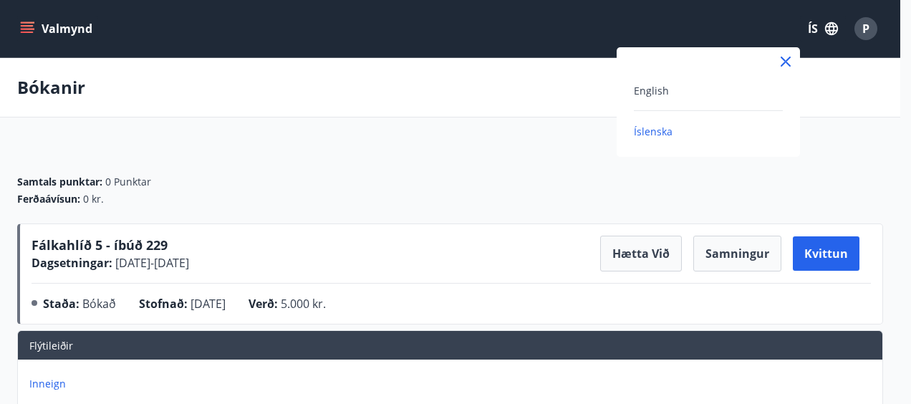
click at [673, 93] on div "English" at bounding box center [708, 90] width 149 height 17
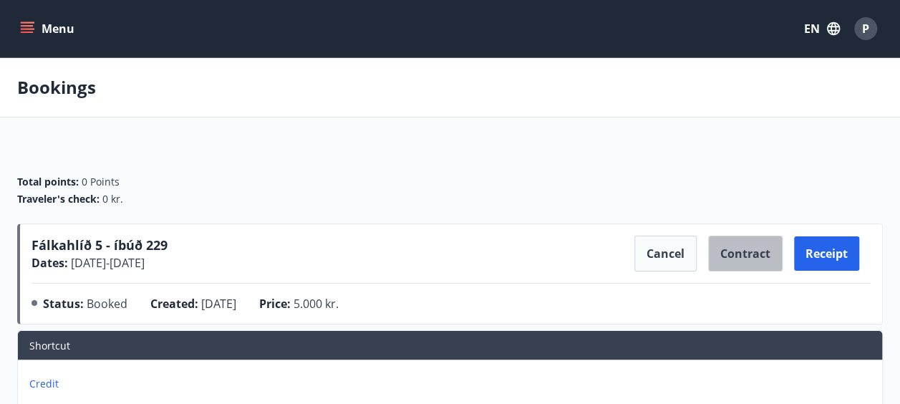
click at [769, 258] on button "Contract" at bounding box center [745, 254] width 74 height 36
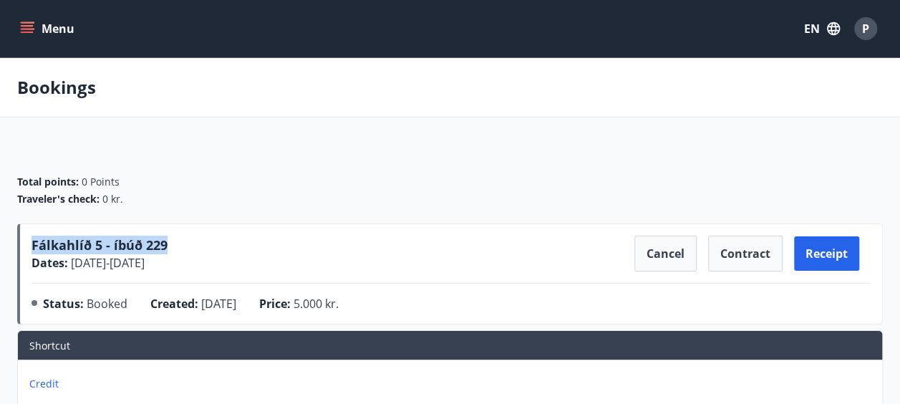
drag, startPoint x: 168, startPoint y: 238, endPoint x: 32, endPoint y: 248, distance: 136.4
click at [32, 248] on div "Fálkahlíð 5 - íbúð 229 Dates : [DATE] - [DATE]" at bounding box center [100, 254] width 136 height 36
copy span "Fálkahlíð 5 - íbúð 229"
